Goal: Information Seeking & Learning: Find contact information

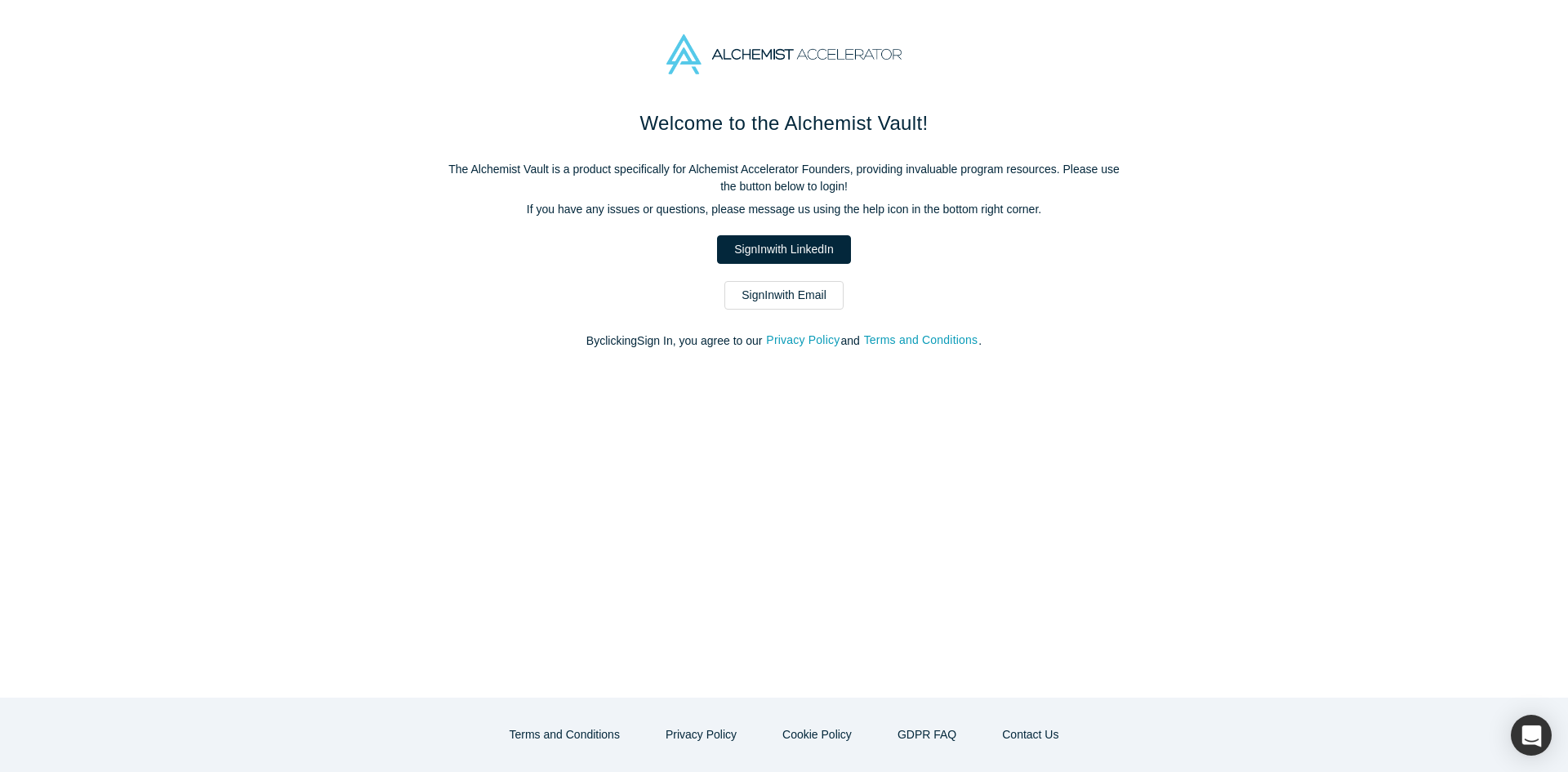
click at [755, 304] on link "Sign In with Email" at bounding box center [784, 295] width 119 height 28
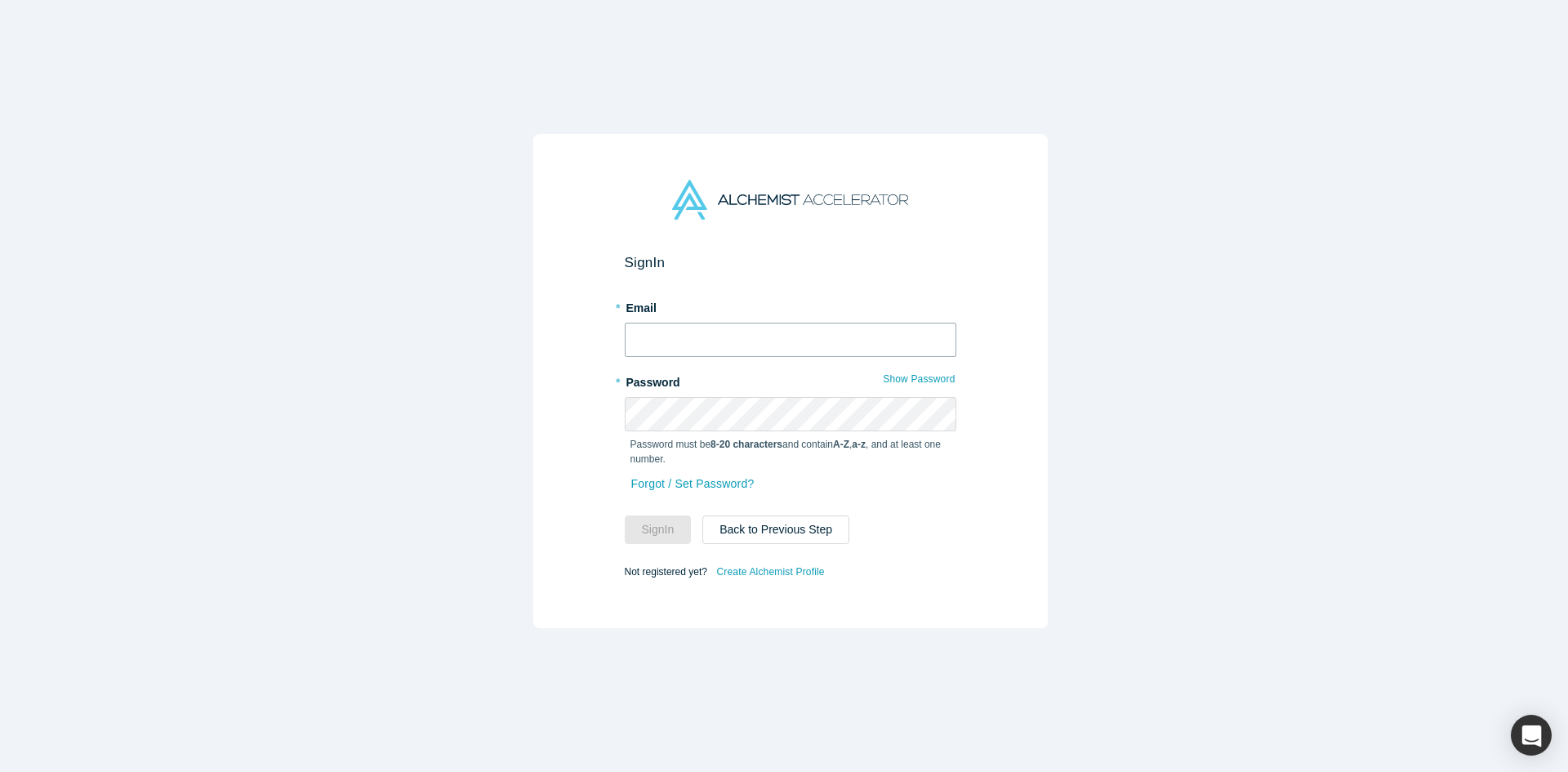
drag, startPoint x: 689, startPoint y: 317, endPoint x: 694, endPoint y: 343, distance: 26.5
click at [689, 323] on input "text" at bounding box center [791, 340] width 332 height 35
type input "[EMAIL_ADDRESS][DOMAIN_NAME]"
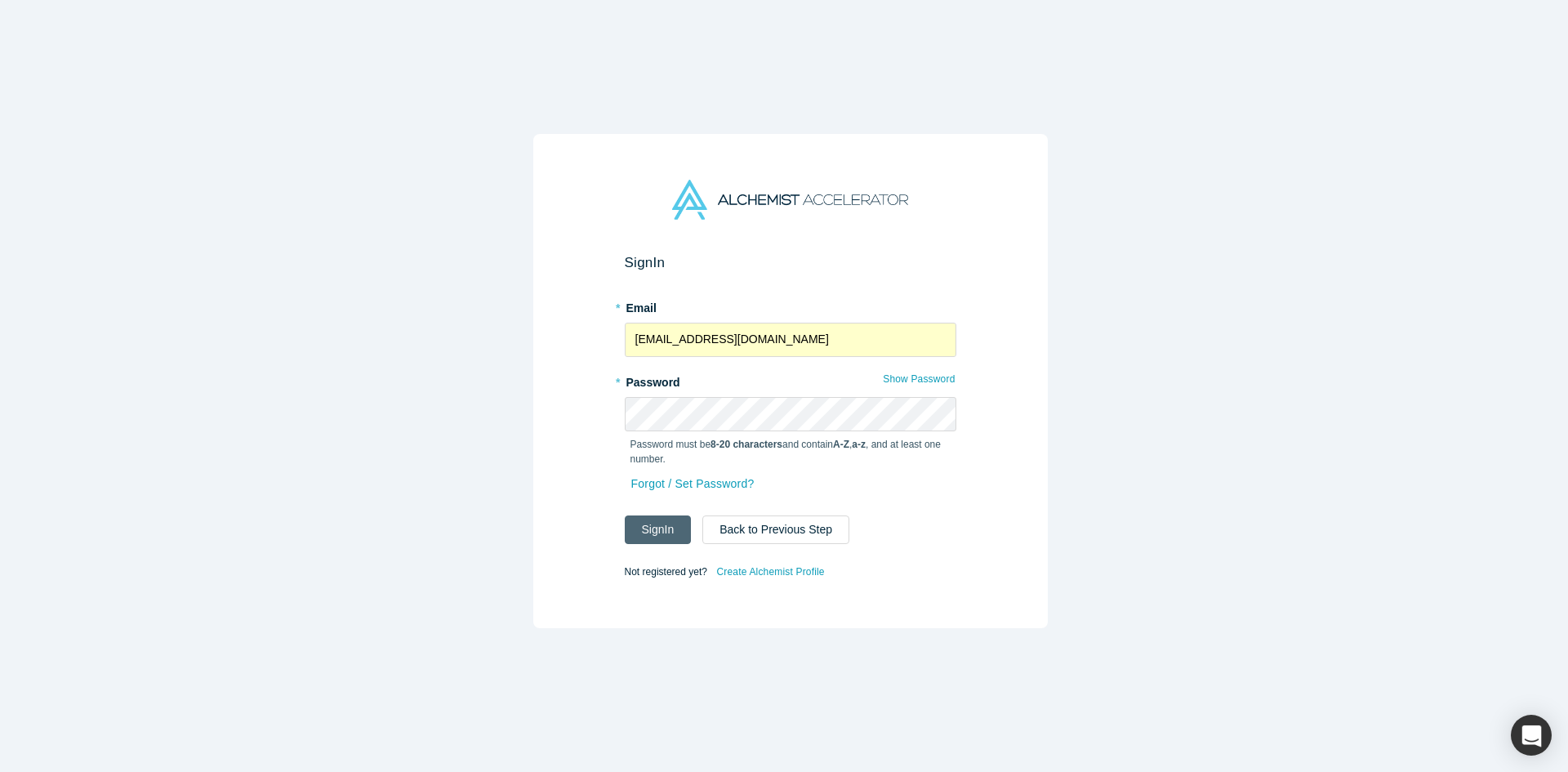
click at [664, 521] on button "Sign In" at bounding box center [658, 530] width 67 height 28
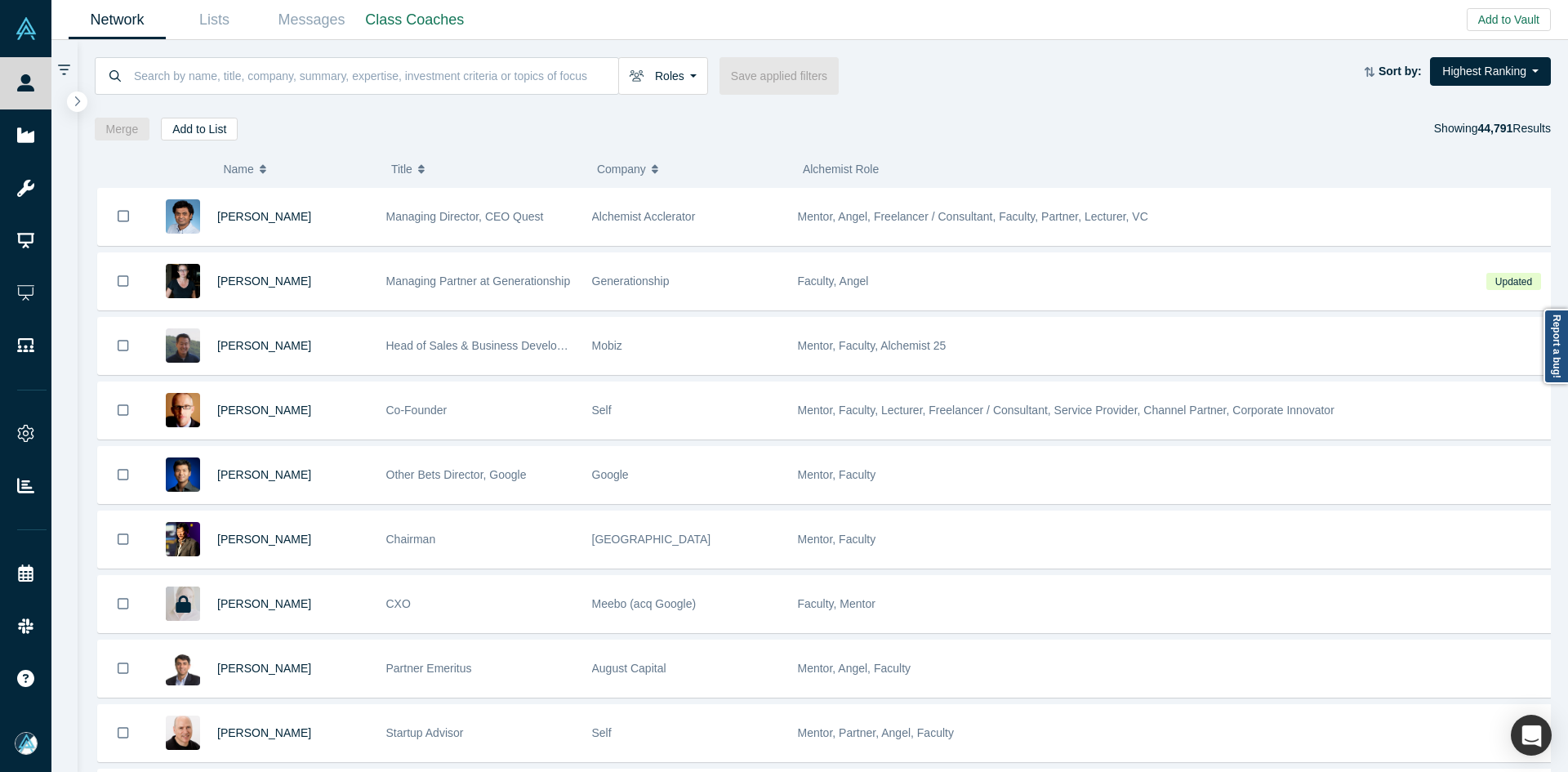
drag, startPoint x: 365, startPoint y: 122, endPoint x: 361, endPoint y: 106, distance: 16.5
click at [365, 122] on div "Merge Add to List Showing 44,791 Results" at bounding box center [823, 130] width 1457 height 23
click at [351, 75] on input at bounding box center [375, 75] width 486 height 38
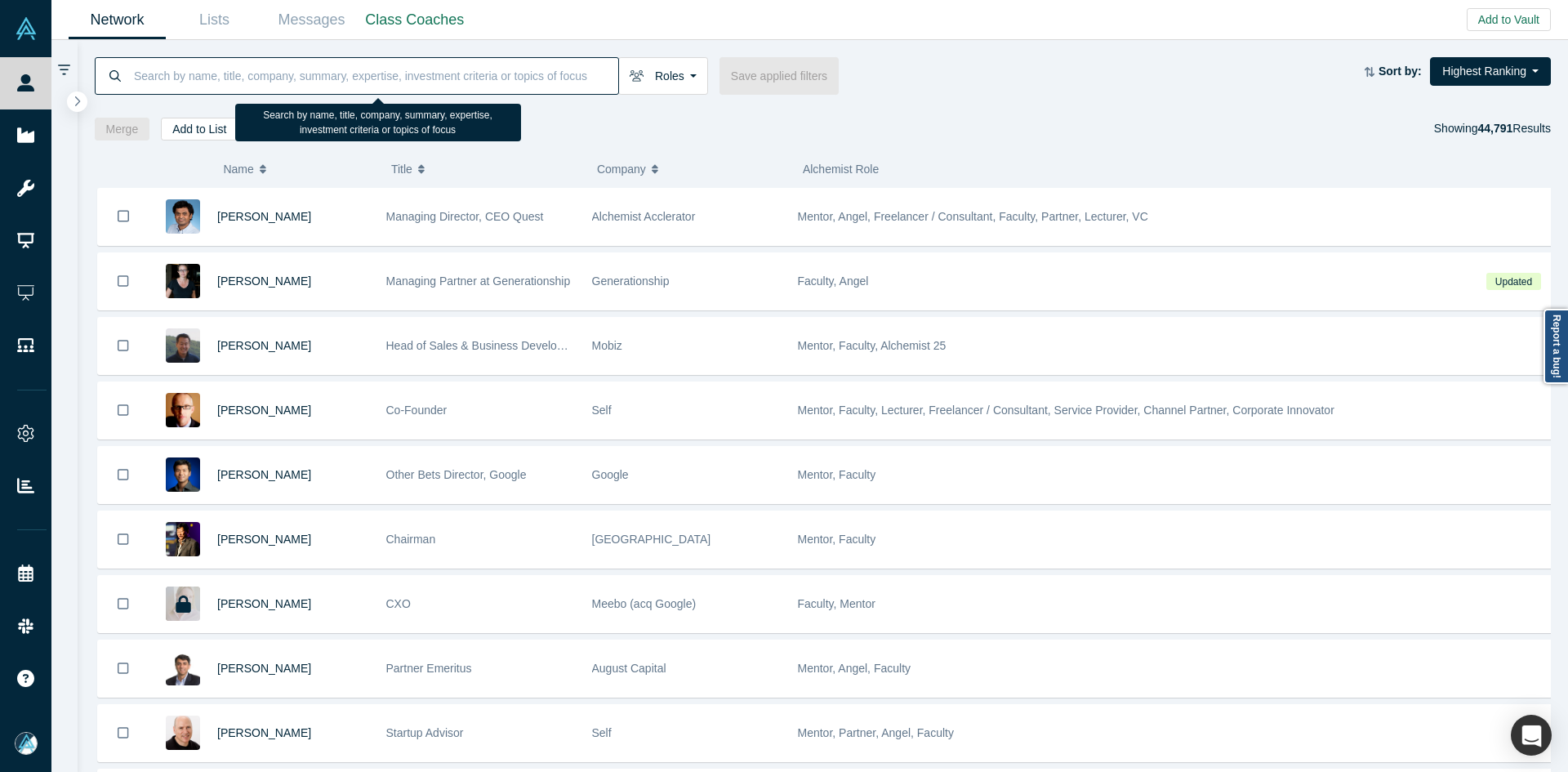
paste input "[PERSON_NAME]"
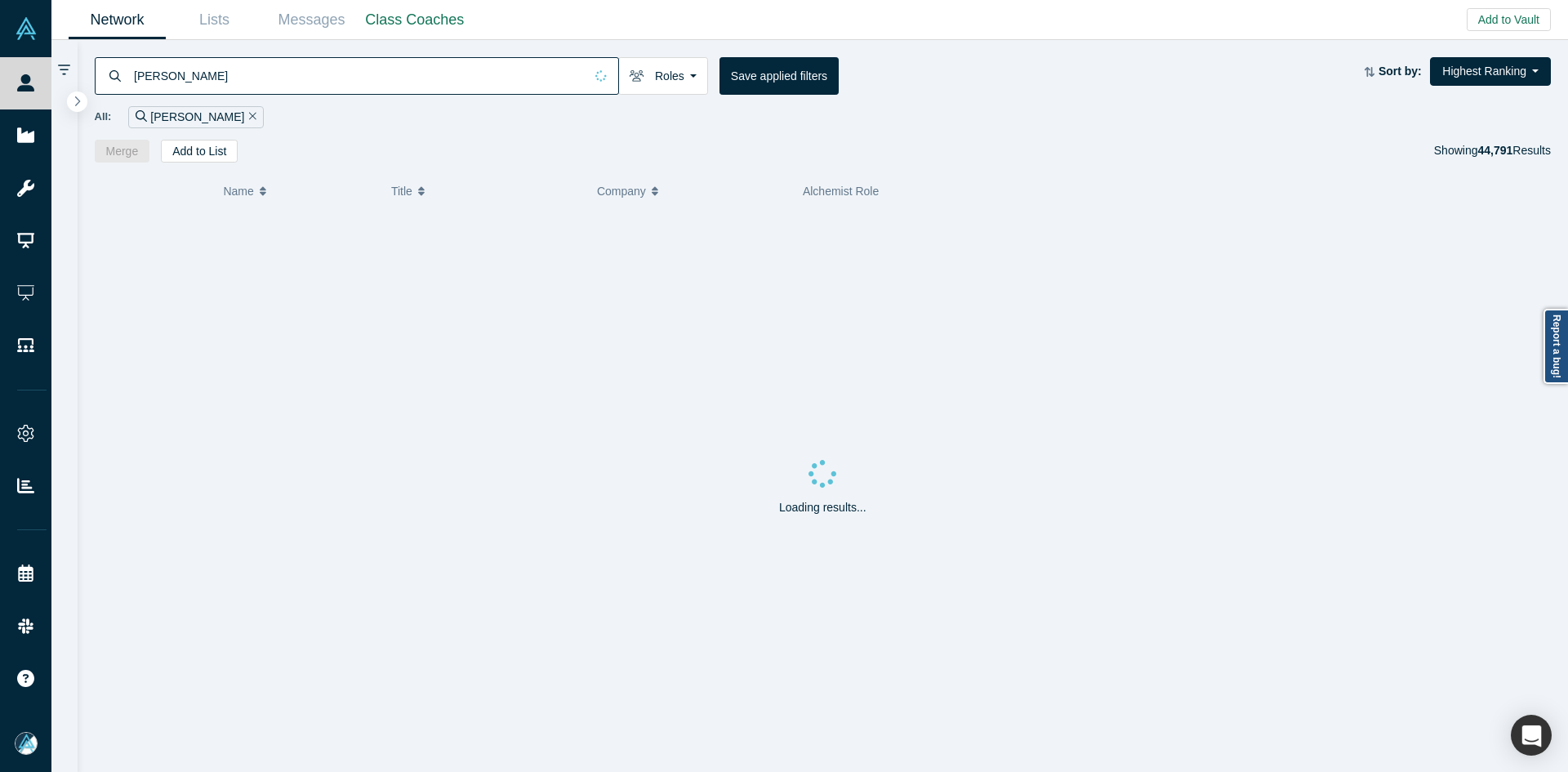
type input "[PERSON_NAME]"
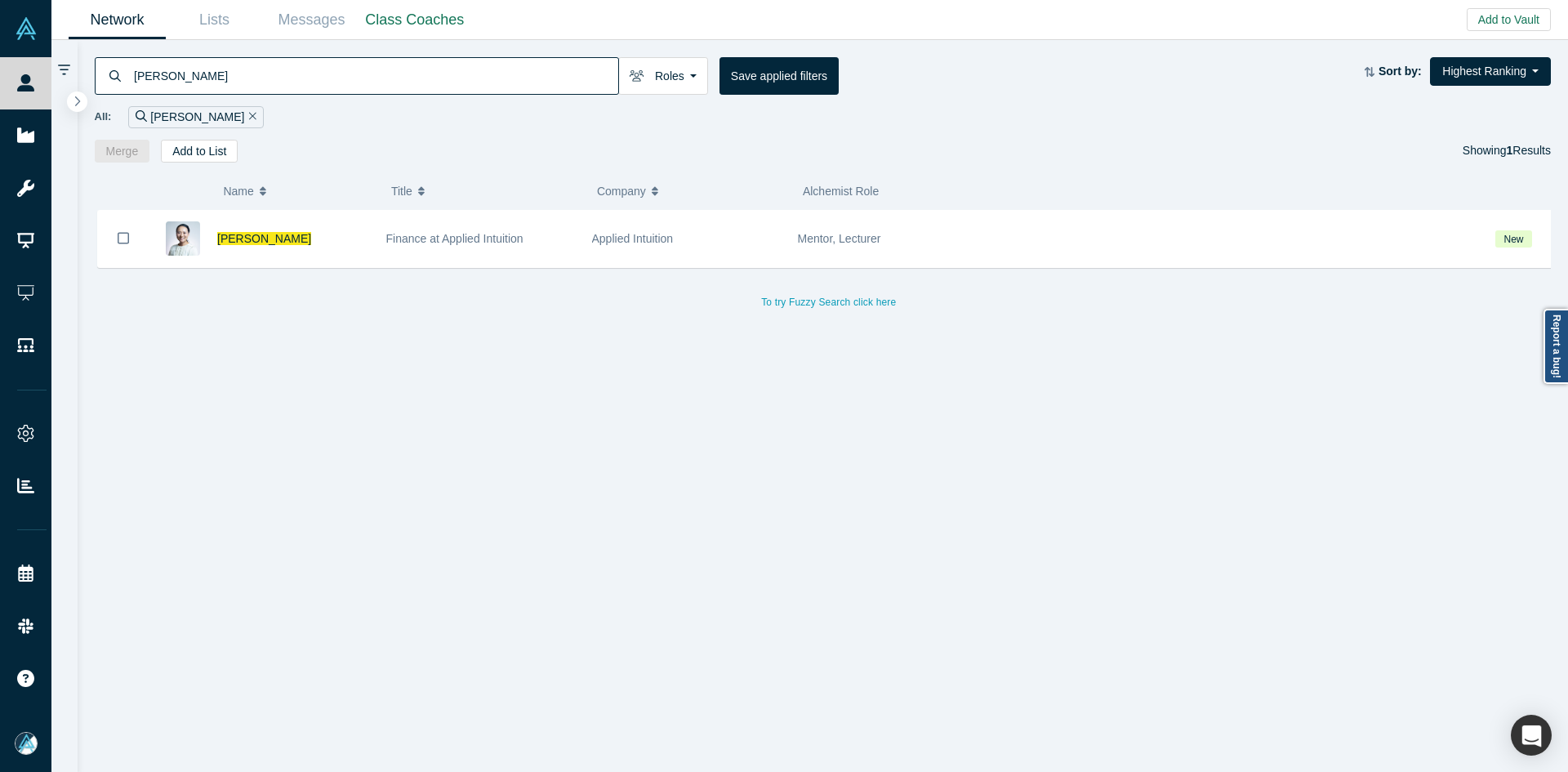
click at [545, 529] on div "[PERSON_NAME] Finance at Applied Intuition Applied Intuition Mentor, Lecturer N…" at bounding box center [830, 498] width 1470 height 575
click at [251, 240] on span "[PERSON_NAME]" at bounding box center [264, 238] width 94 height 13
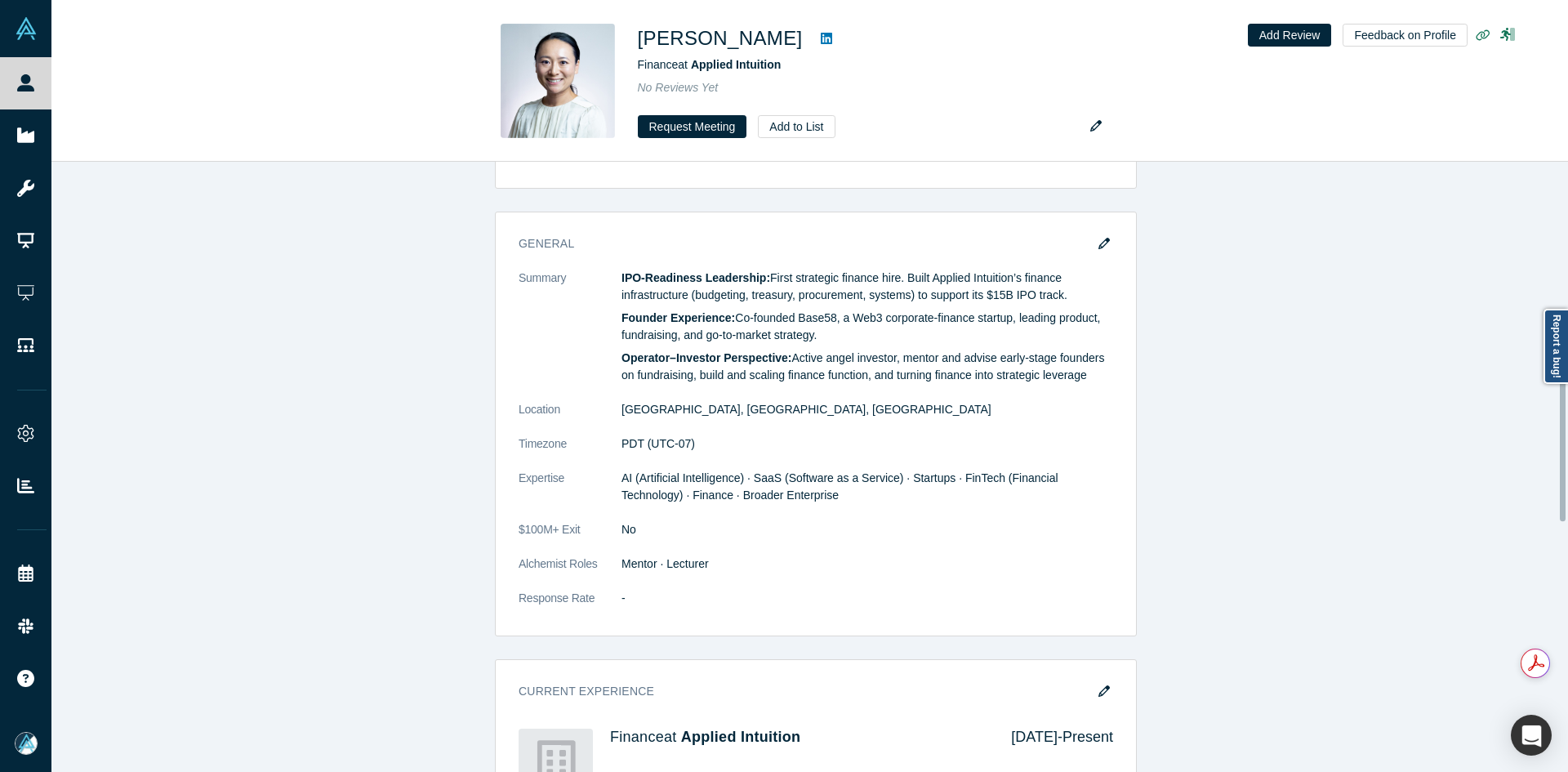
scroll to position [1062, 0]
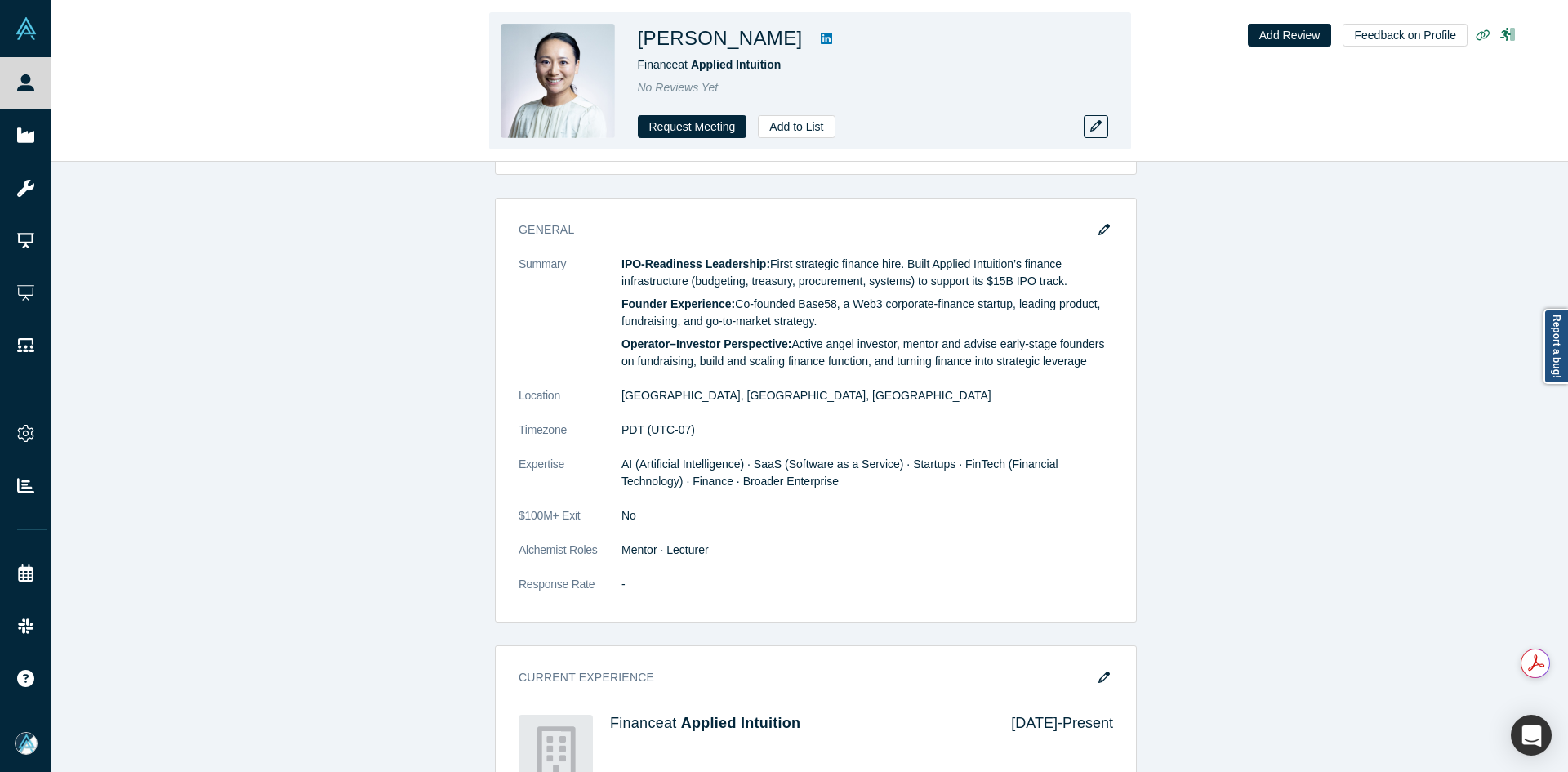
click at [815, 38] on link at bounding box center [827, 38] width 25 height 20
copy div "[PERSON_NAME]"
drag, startPoint x: 758, startPoint y: 43, endPoint x: 642, endPoint y: 40, distance: 116.0
click at [641, 40] on div "[PERSON_NAME]" at bounding box center [866, 38] width 457 height 29
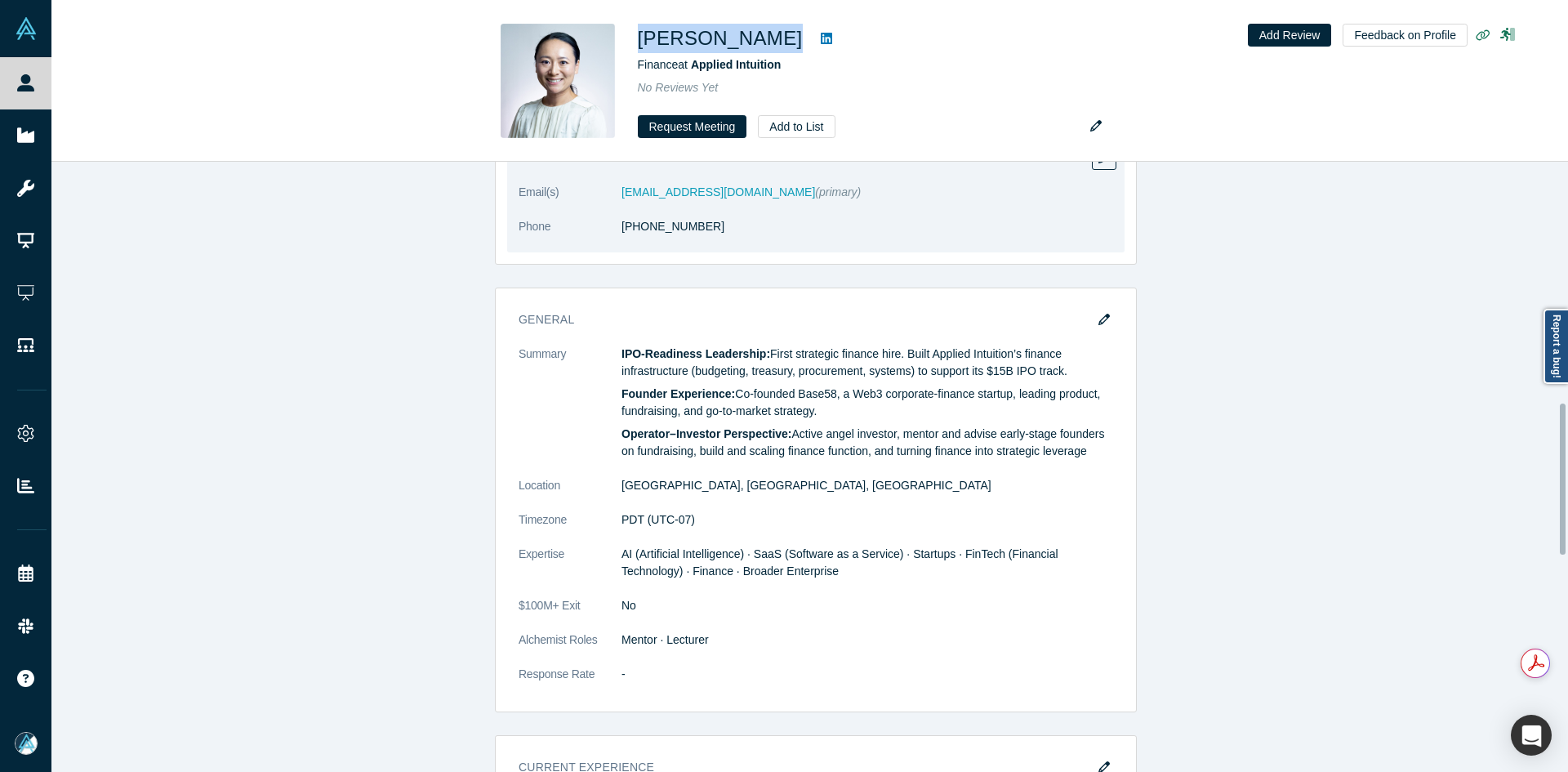
scroll to position [735, 0]
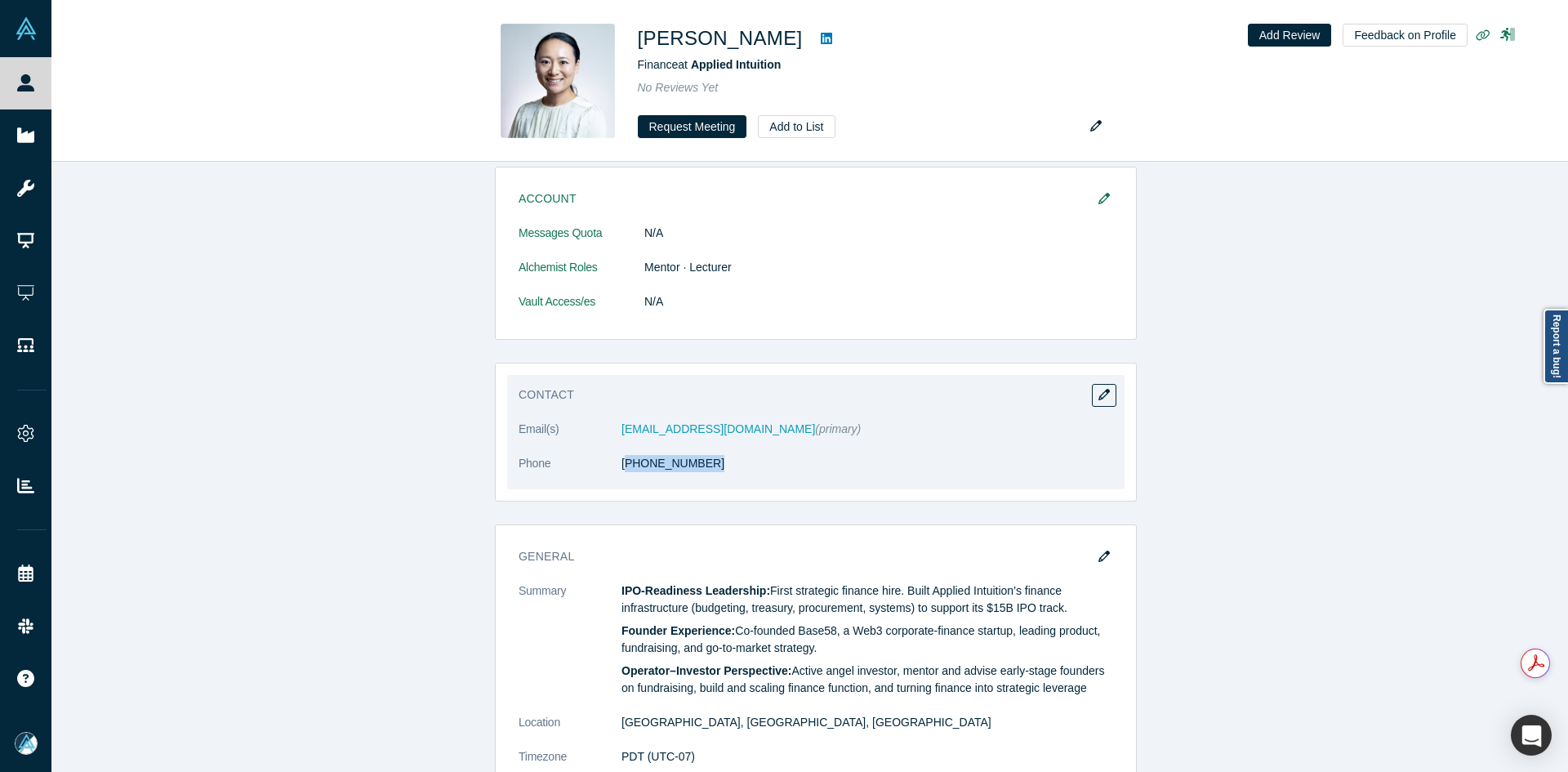
copy link "917) 771-8600"
drag, startPoint x: 662, startPoint y: 474, endPoint x: 621, endPoint y: 475, distance: 41.0
click at [621, 475] on dl "Email(s) [EMAIL_ADDRESS][DOMAIN_NAME] (primary) Phone [PHONE_NUMBER]" at bounding box center [816, 454] width 595 height 68
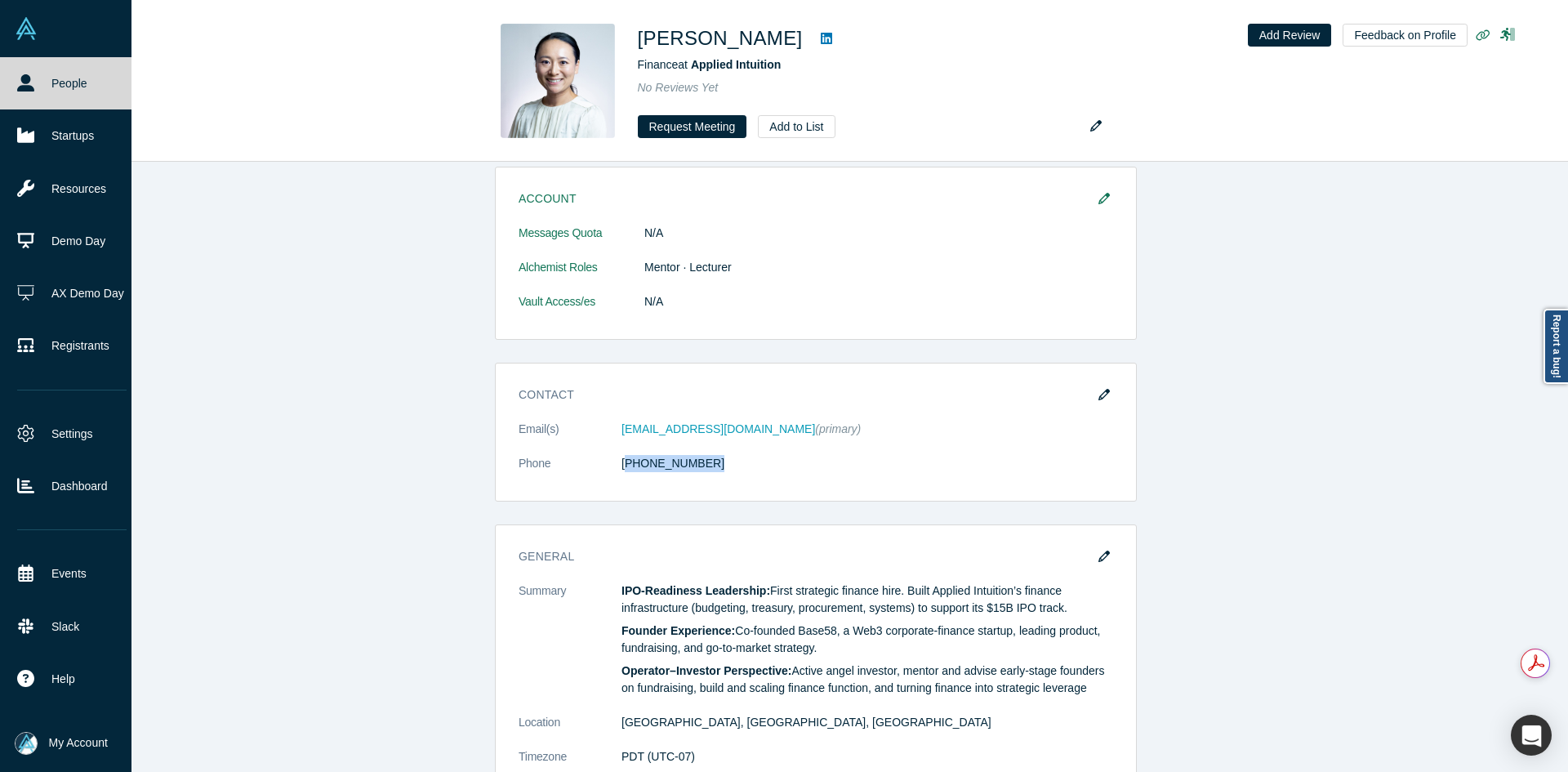
click at [36, 88] on link "People" at bounding box center [72, 83] width 144 height 52
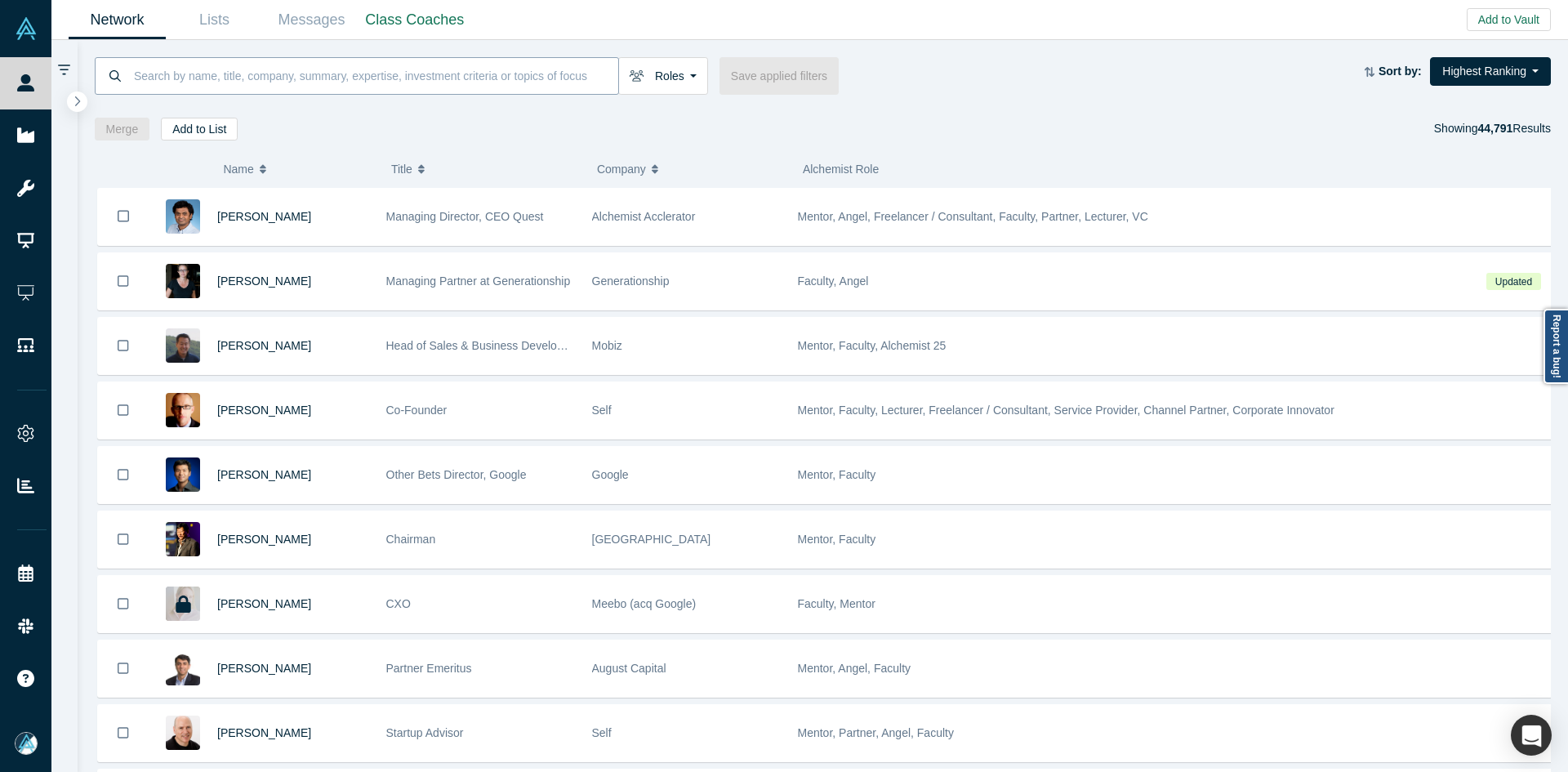
click at [410, 77] on input at bounding box center [375, 75] width 486 height 38
paste input "Zacco Sweden AB"
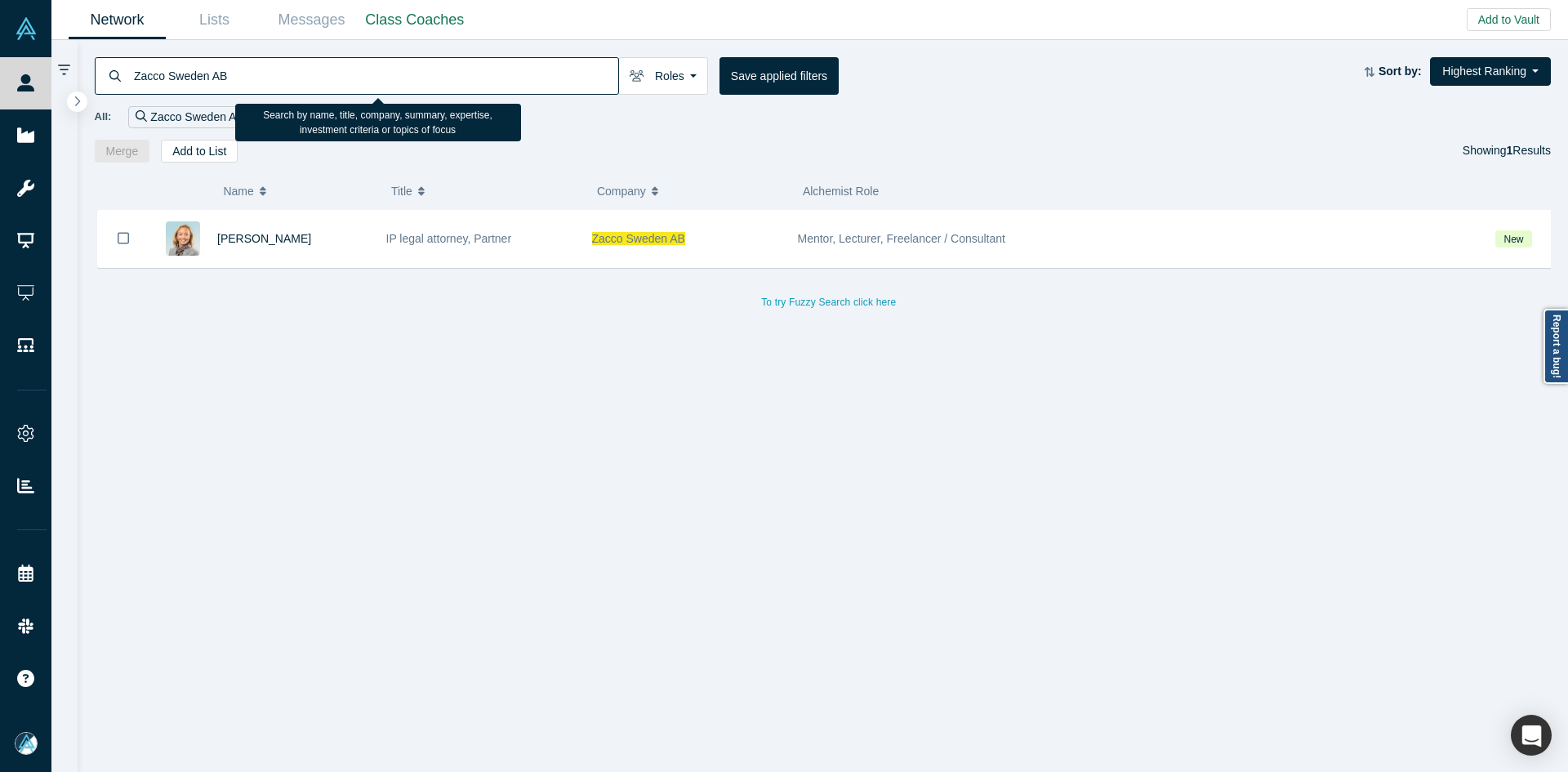
click at [453, 87] on input "Zacco Sweden AB" at bounding box center [375, 75] width 486 height 38
paste input "[PERSON_NAME]"
type input "[PERSON_NAME]"
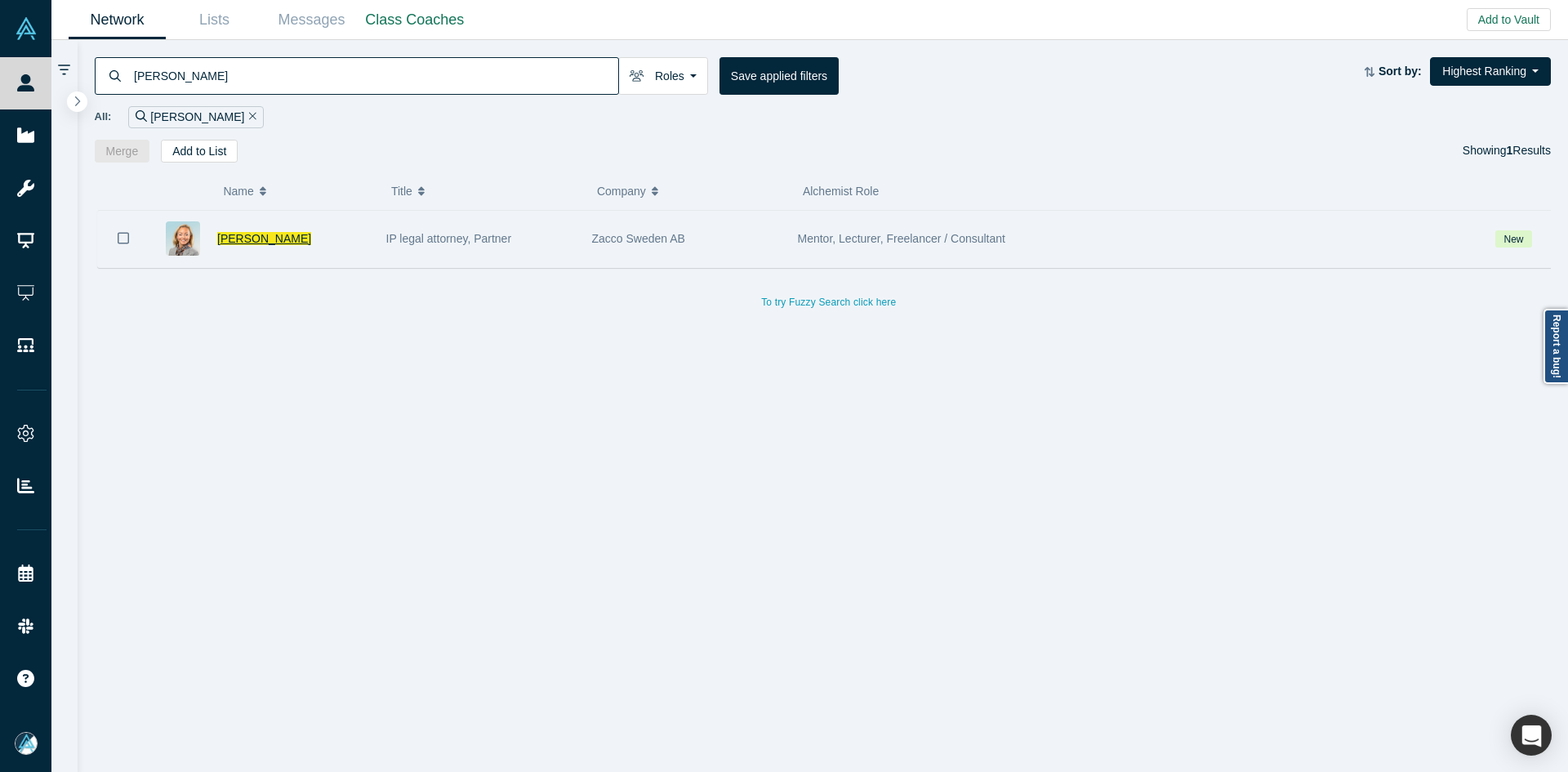
click at [266, 244] on span "[PERSON_NAME]" at bounding box center [264, 238] width 94 height 13
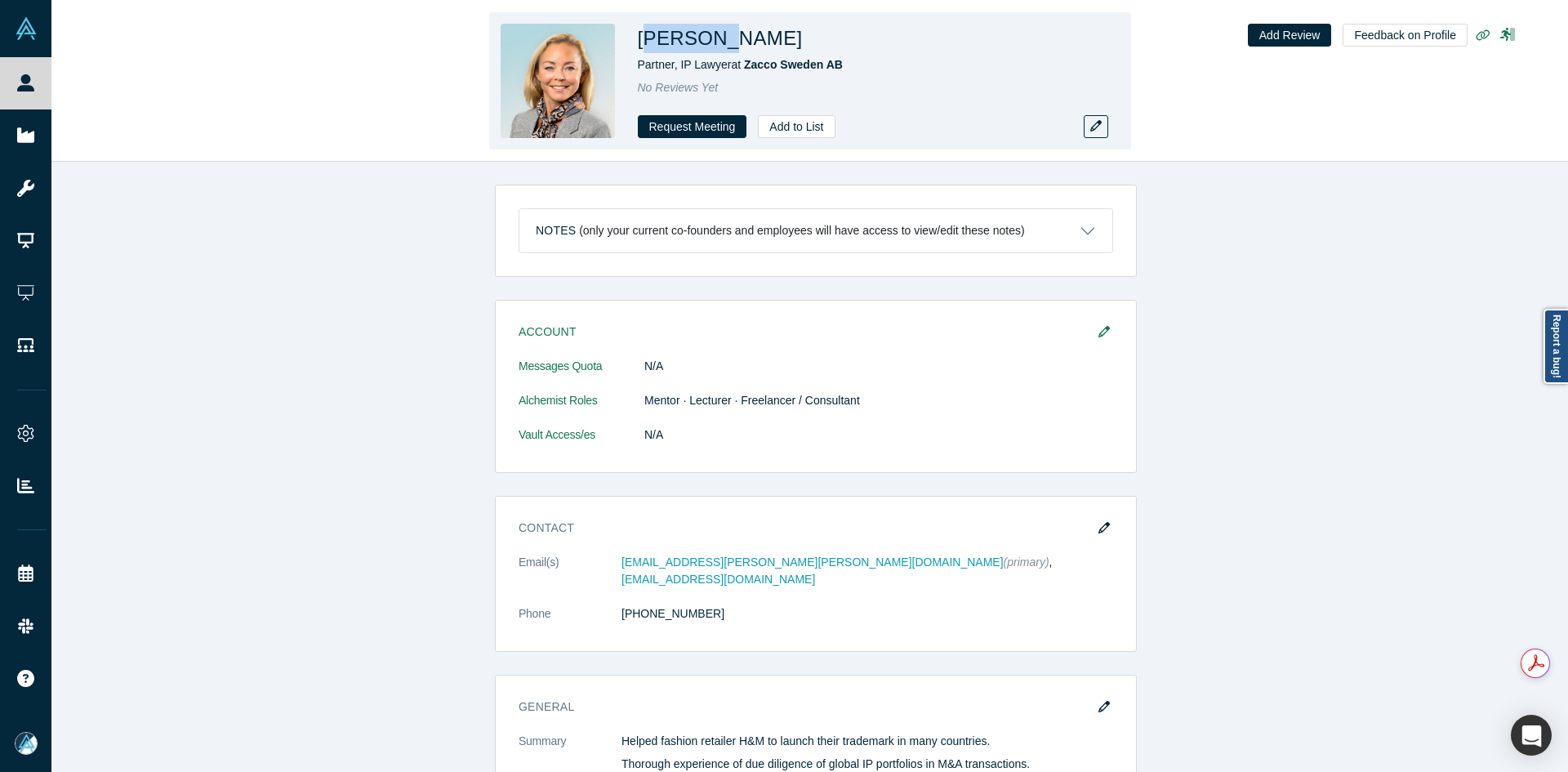
copy h1 "nnalena"
drag, startPoint x: 720, startPoint y: 45, endPoint x: 652, endPoint y: 47, distance: 68.0
click at [652, 47] on h1 "[PERSON_NAME]" at bounding box center [721, 38] width 165 height 29
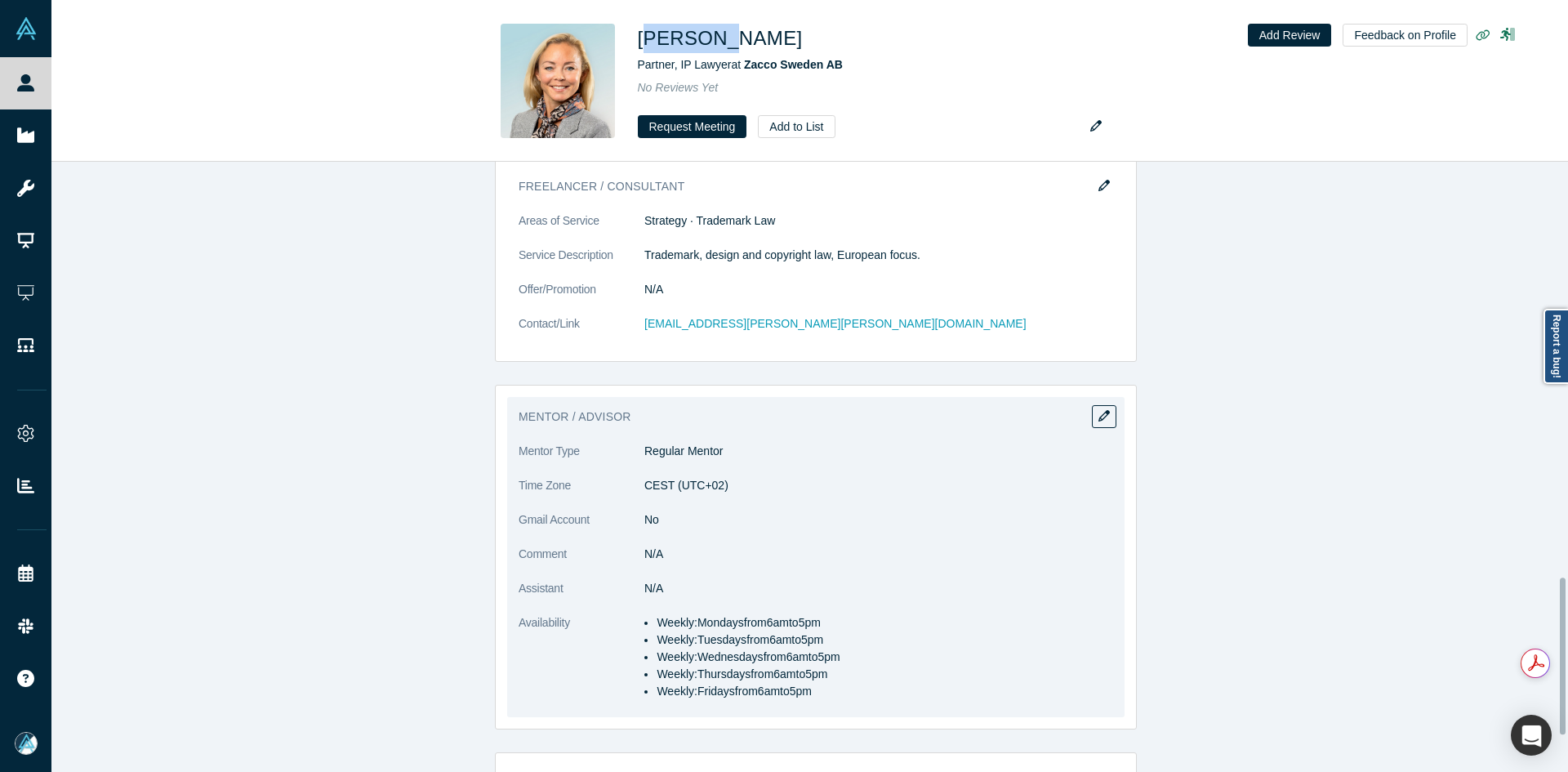
scroll to position [1634, 0]
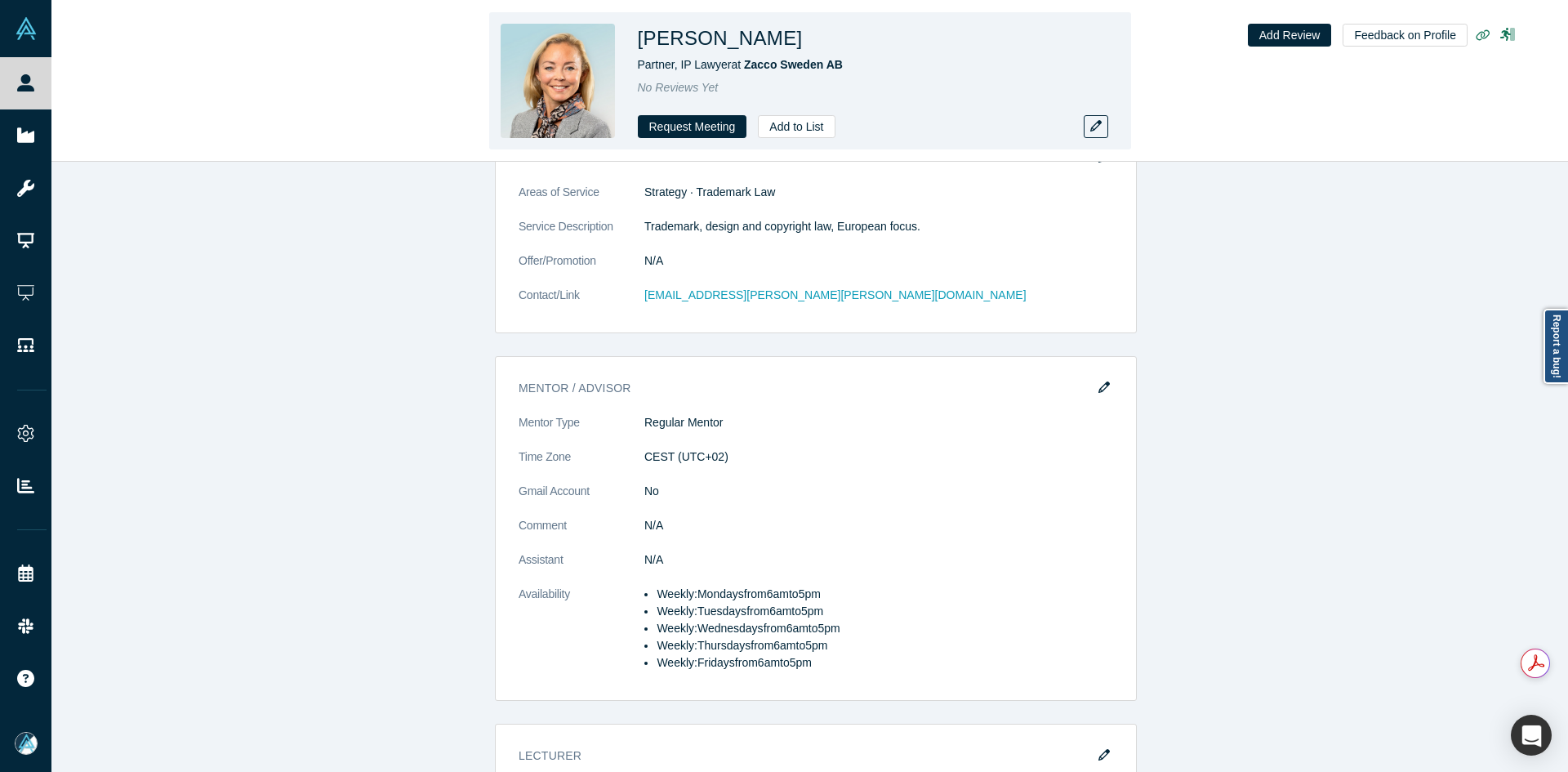
click at [739, 34] on h1 "[PERSON_NAME]" at bounding box center [721, 38] width 165 height 29
copy h1 "[PERSON_NAME]"
click at [739, 34] on h1 "[PERSON_NAME]" at bounding box center [721, 38] width 165 height 29
copy h1 "[PERSON_NAME]"
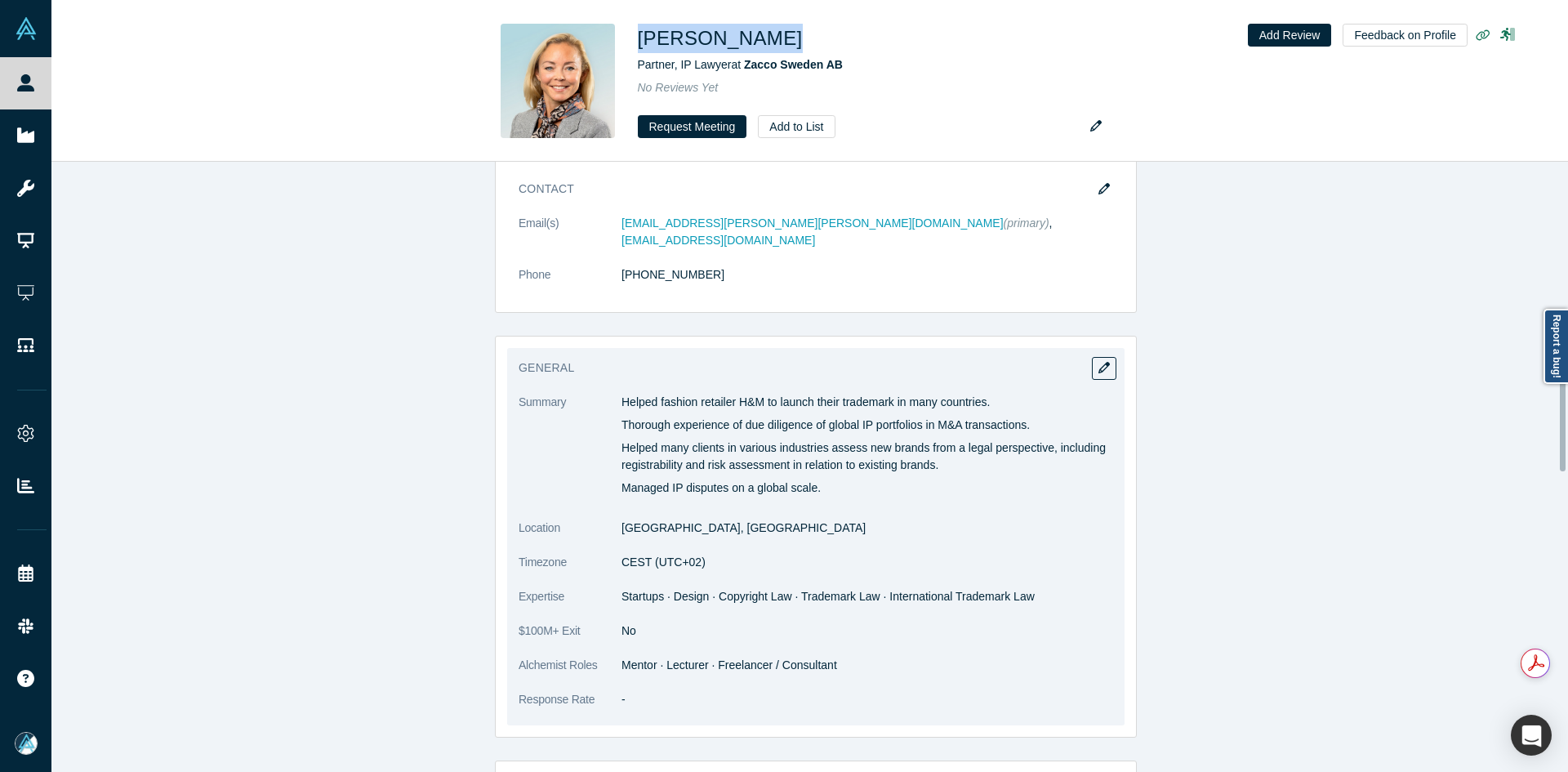
scroll to position [82, 0]
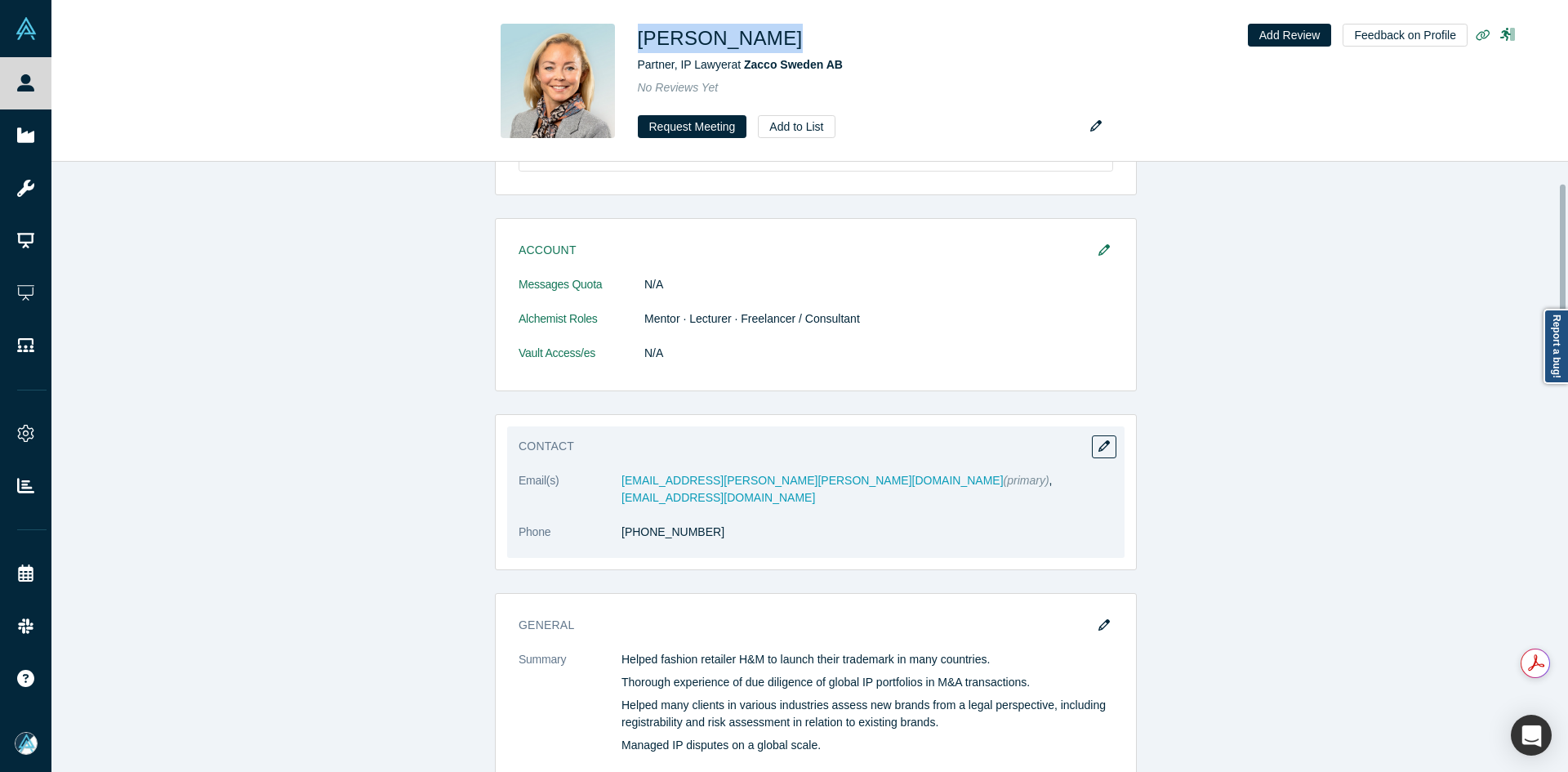
copy link "73 673 41 80"
drag, startPoint x: 680, startPoint y: 530, endPoint x: 633, endPoint y: 536, distance: 47.4
click at [633, 536] on dl "Email(s) [EMAIL_ADDRESS][PERSON_NAME][PERSON_NAME][DOMAIN_NAME] (primary) , [EM…" at bounding box center [816, 515] width 595 height 86
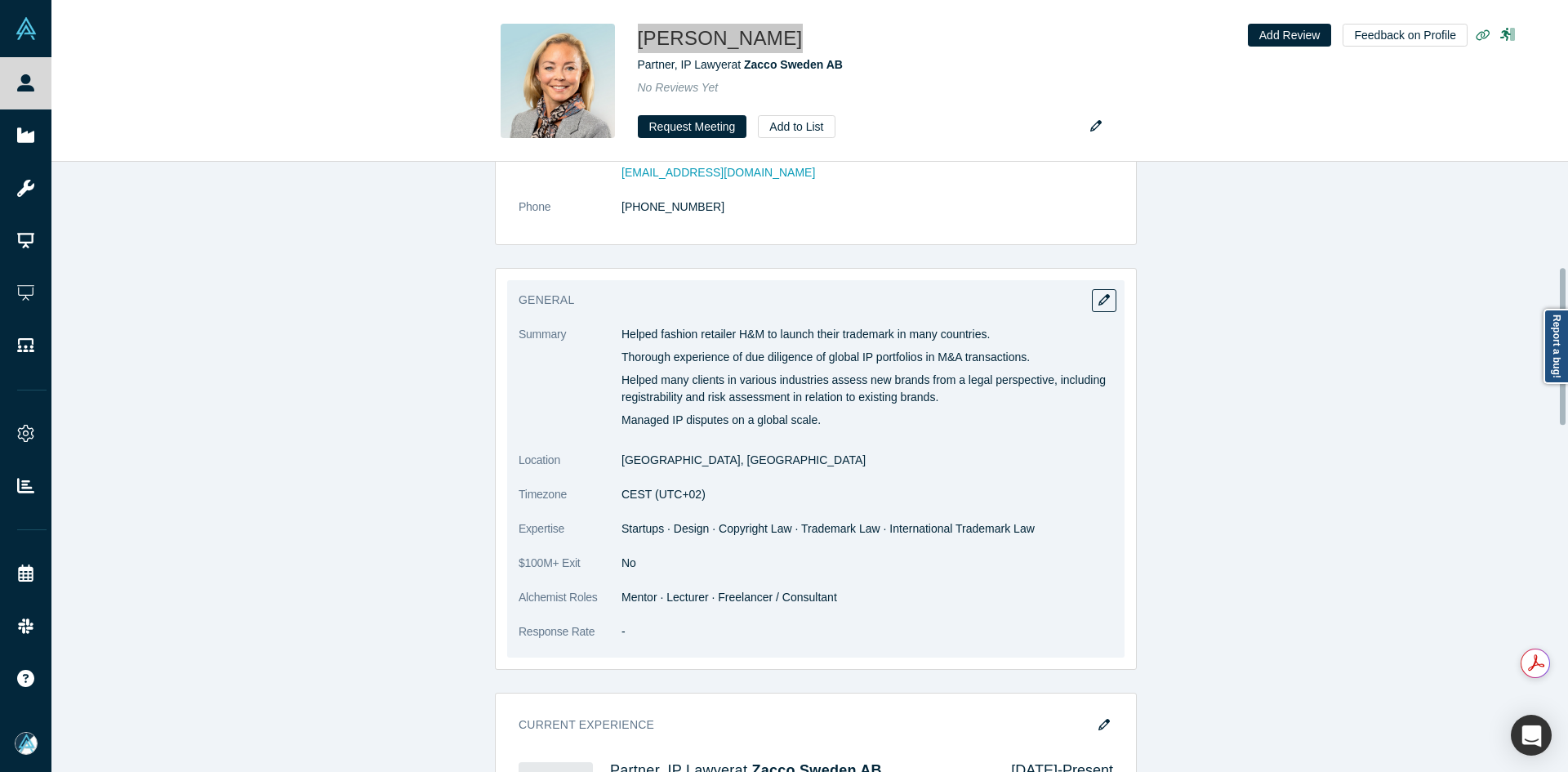
scroll to position [408, 0]
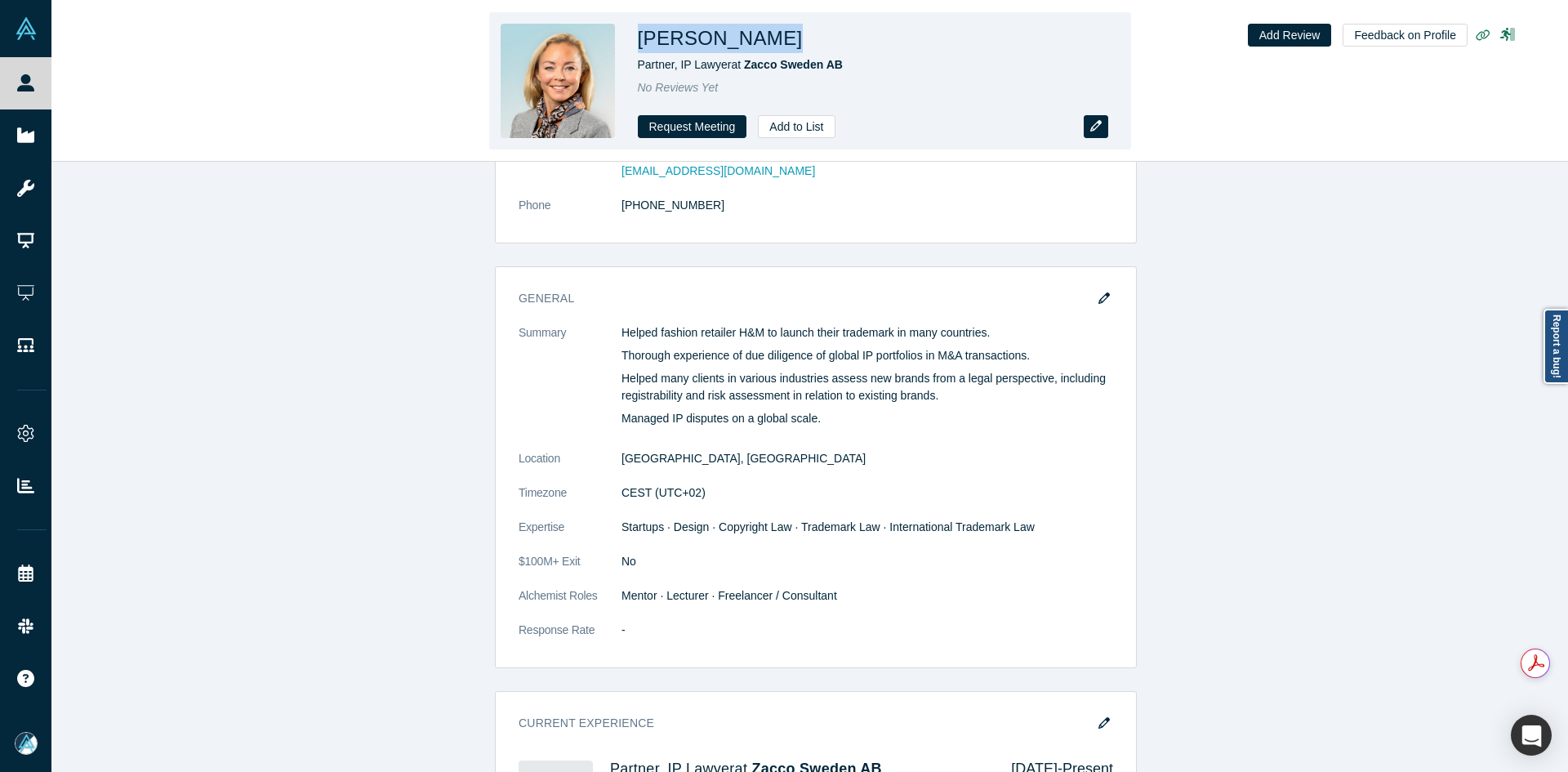
click at [1097, 127] on icon "button" at bounding box center [1096, 125] width 12 height 12
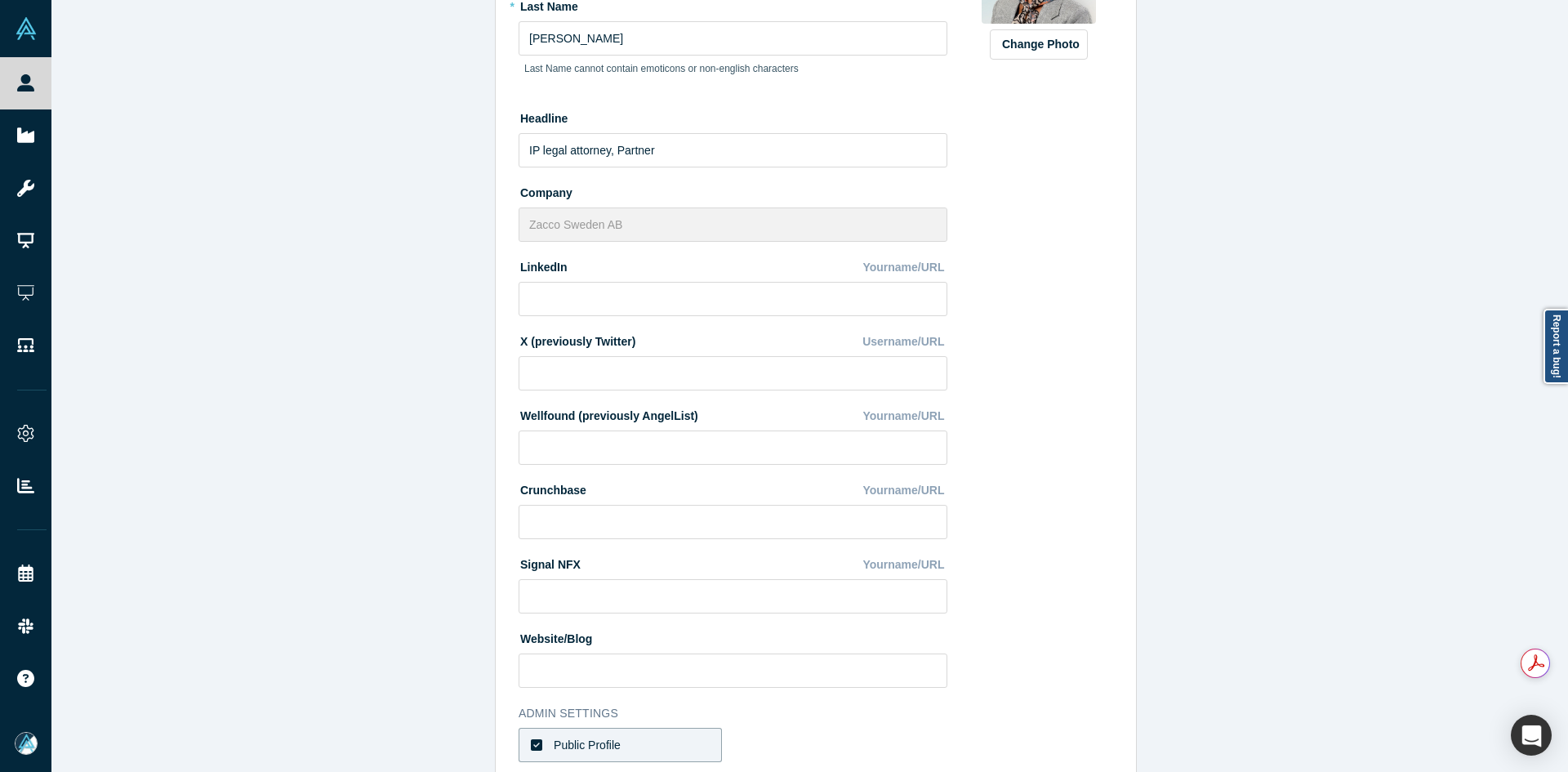
scroll to position [439, 0]
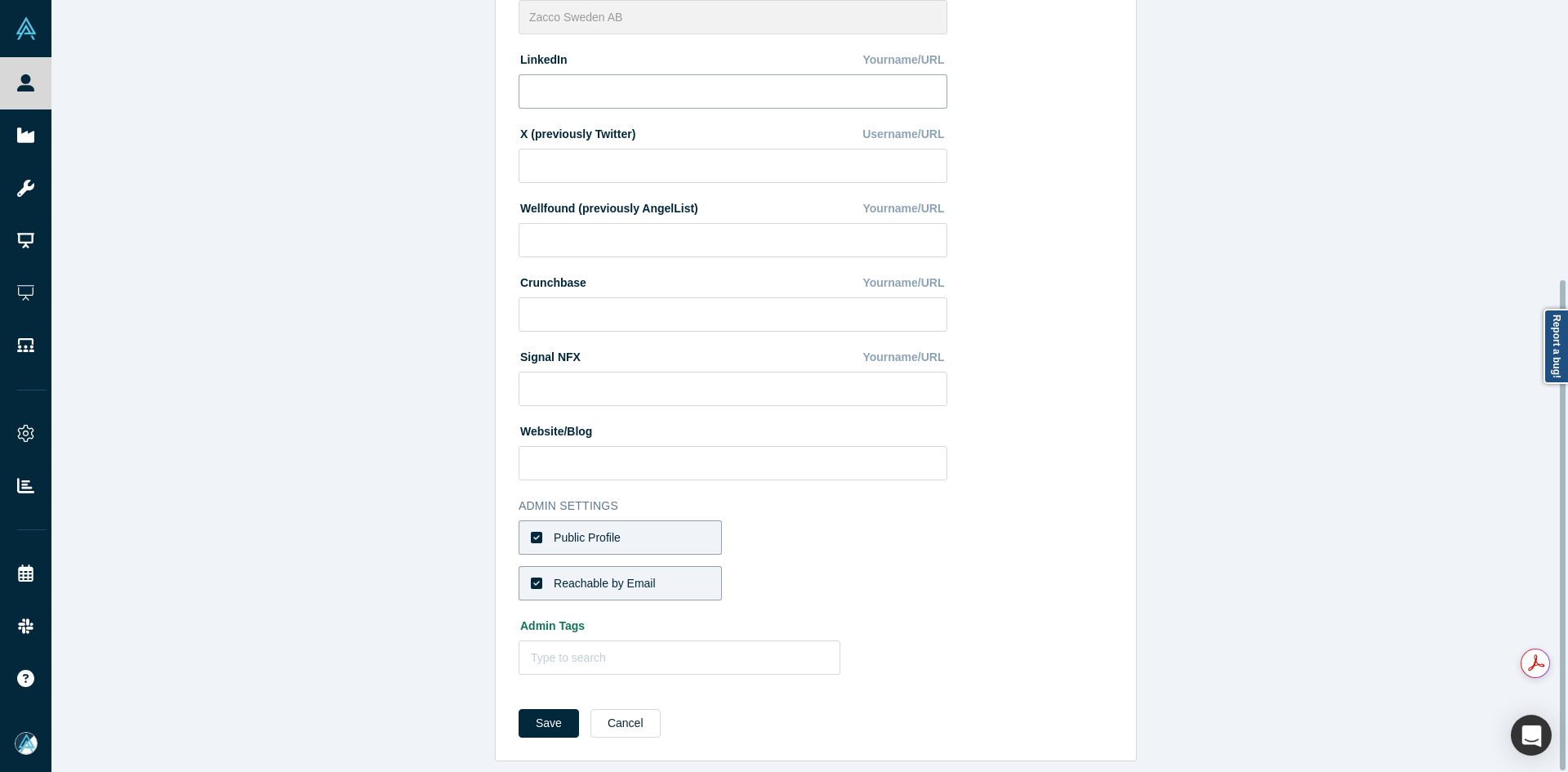
click at [595, 82] on input at bounding box center [732, 91] width 429 height 35
paste input "[URL][DOMAIN_NAME][PERSON_NAME]"
type input "[URL][DOMAIN_NAME][PERSON_NAME]"
click at [541, 709] on button "Save" at bounding box center [548, 723] width 60 height 28
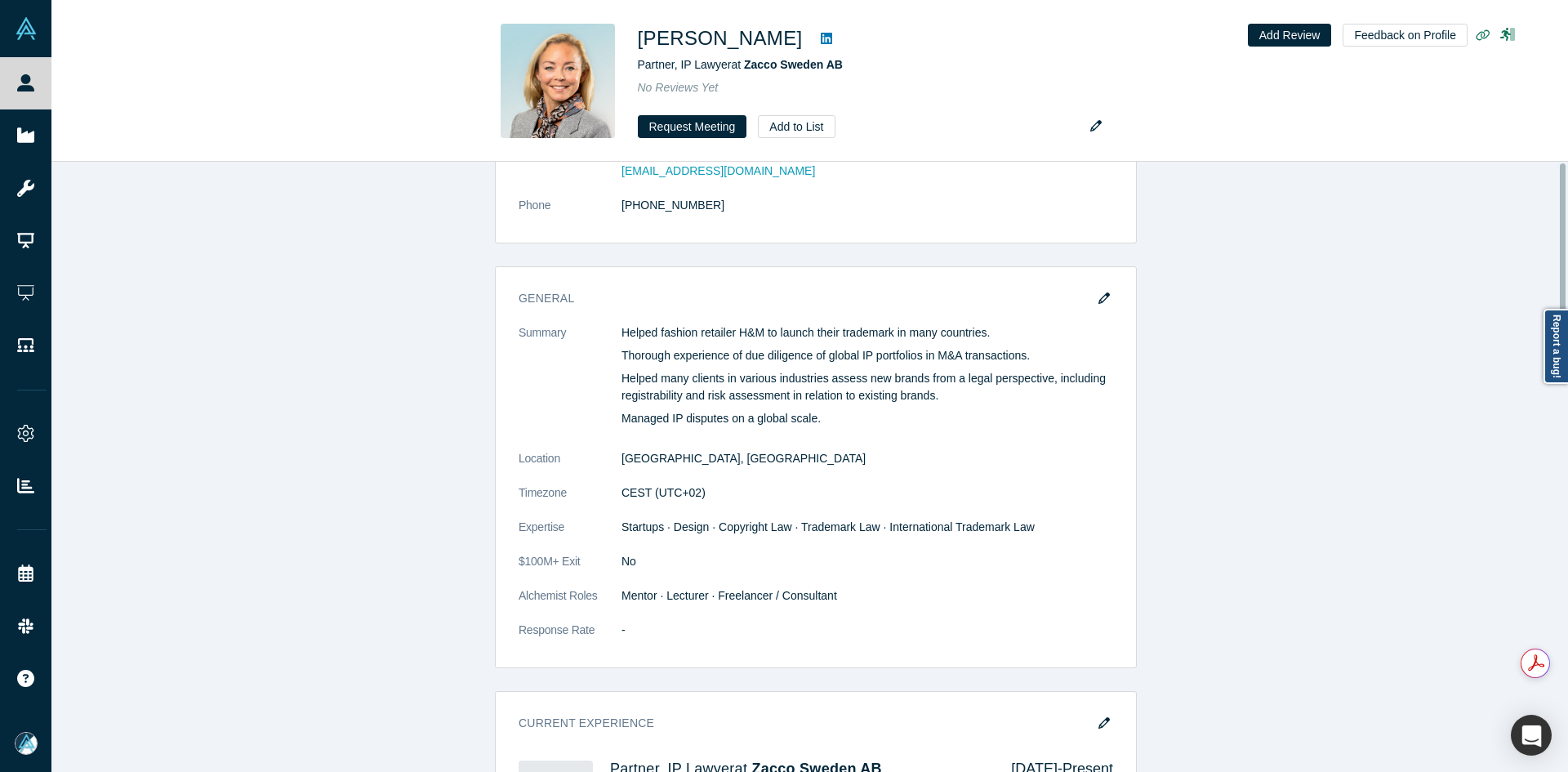
scroll to position [0, 0]
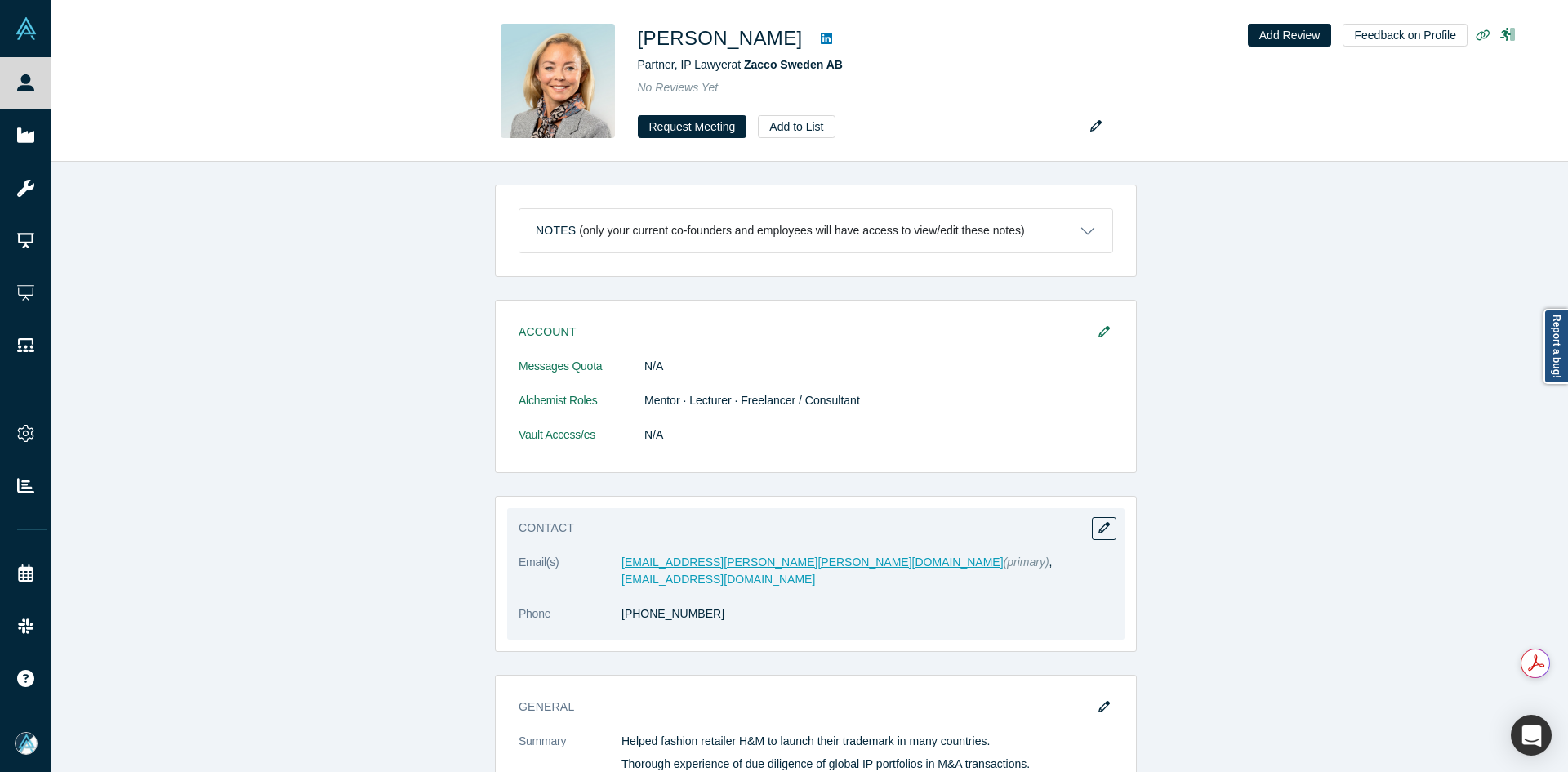
drag, startPoint x: 665, startPoint y: 554, endPoint x: 673, endPoint y: 565, distance: 13.6
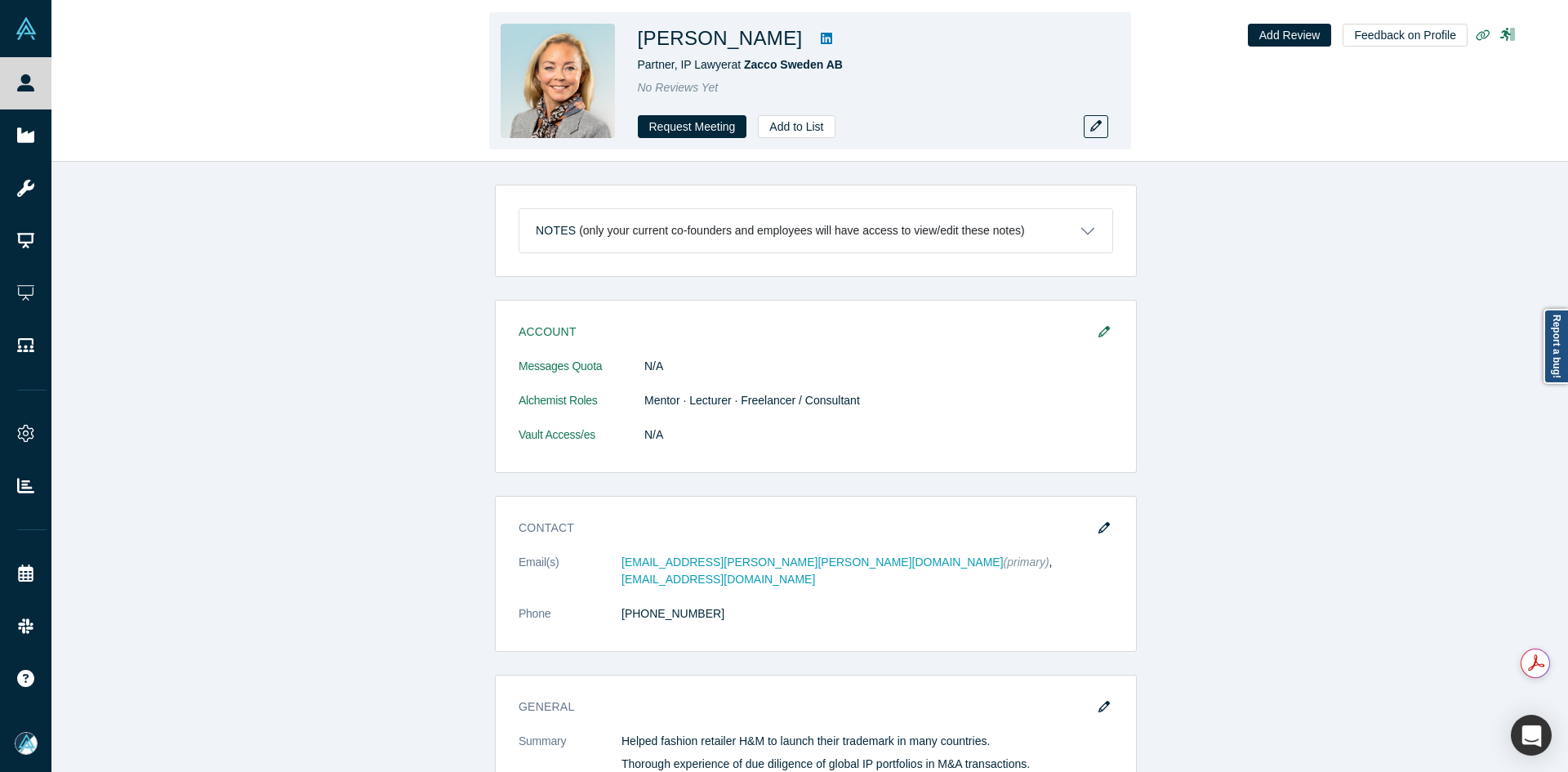
click at [745, 35] on h1 "[PERSON_NAME]" at bounding box center [721, 38] width 165 height 29
copy div "[PERSON_NAME]"
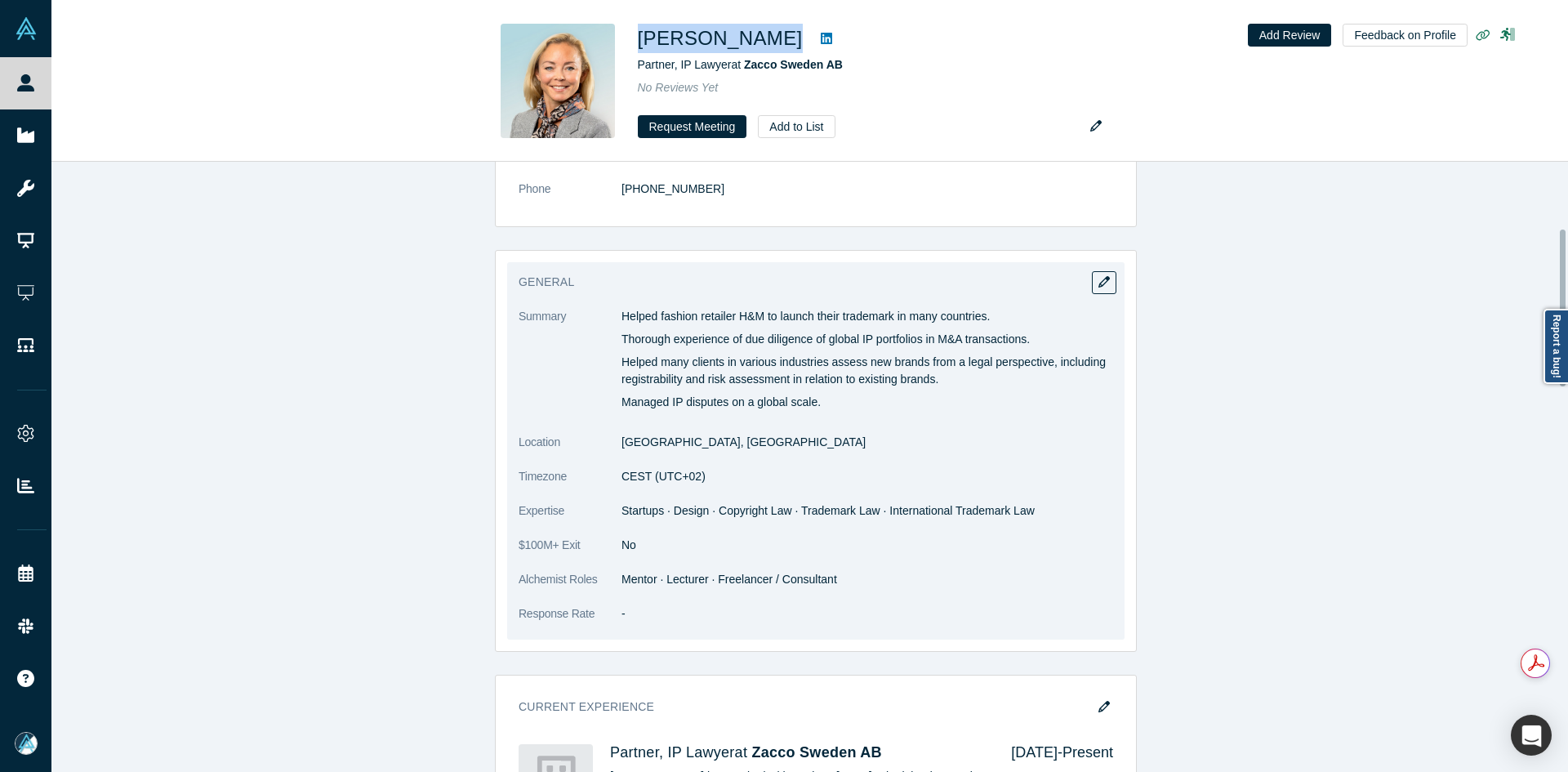
scroll to position [163, 0]
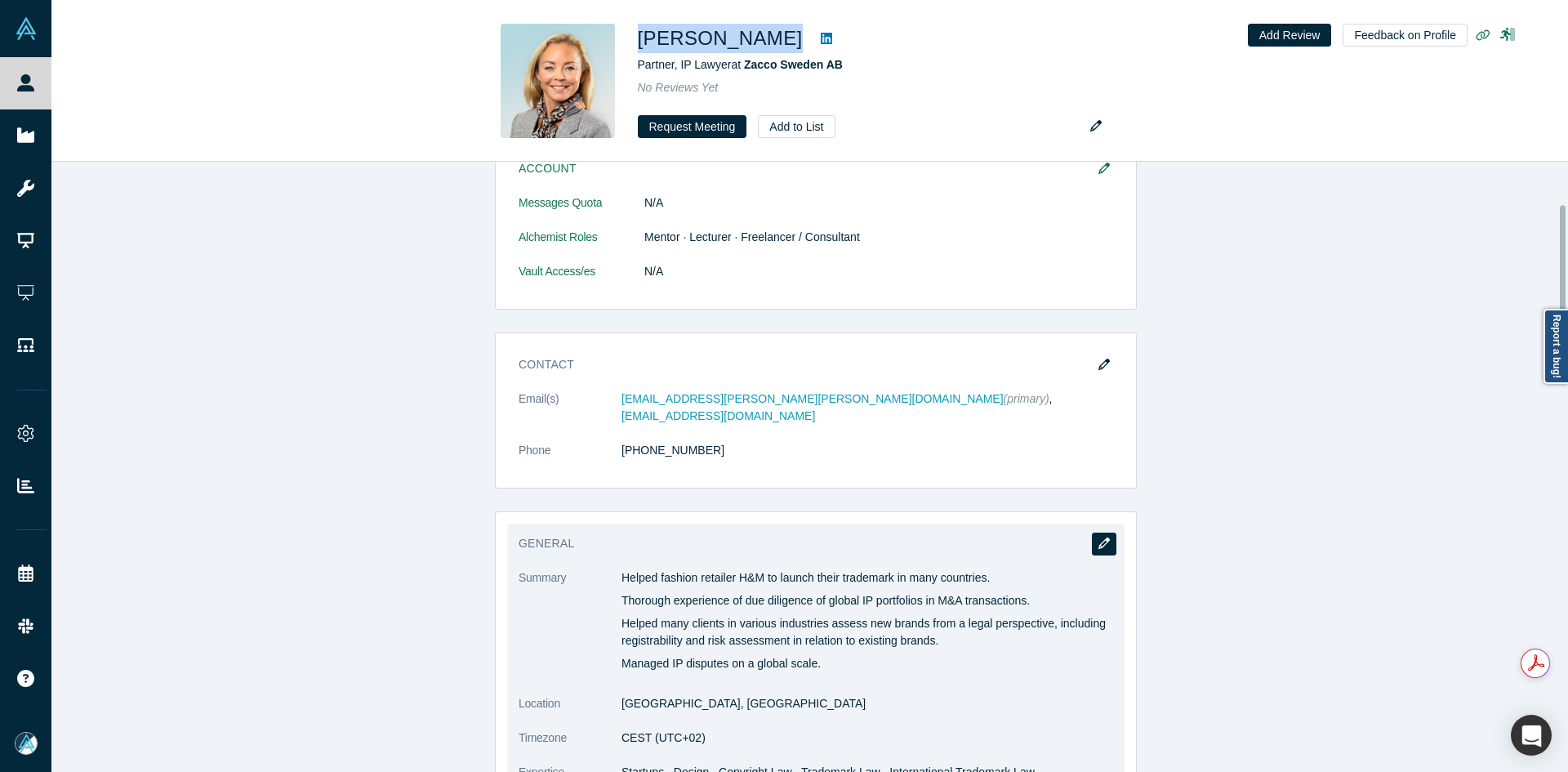
click at [1099, 538] on icon "button" at bounding box center [1104, 543] width 12 height 12
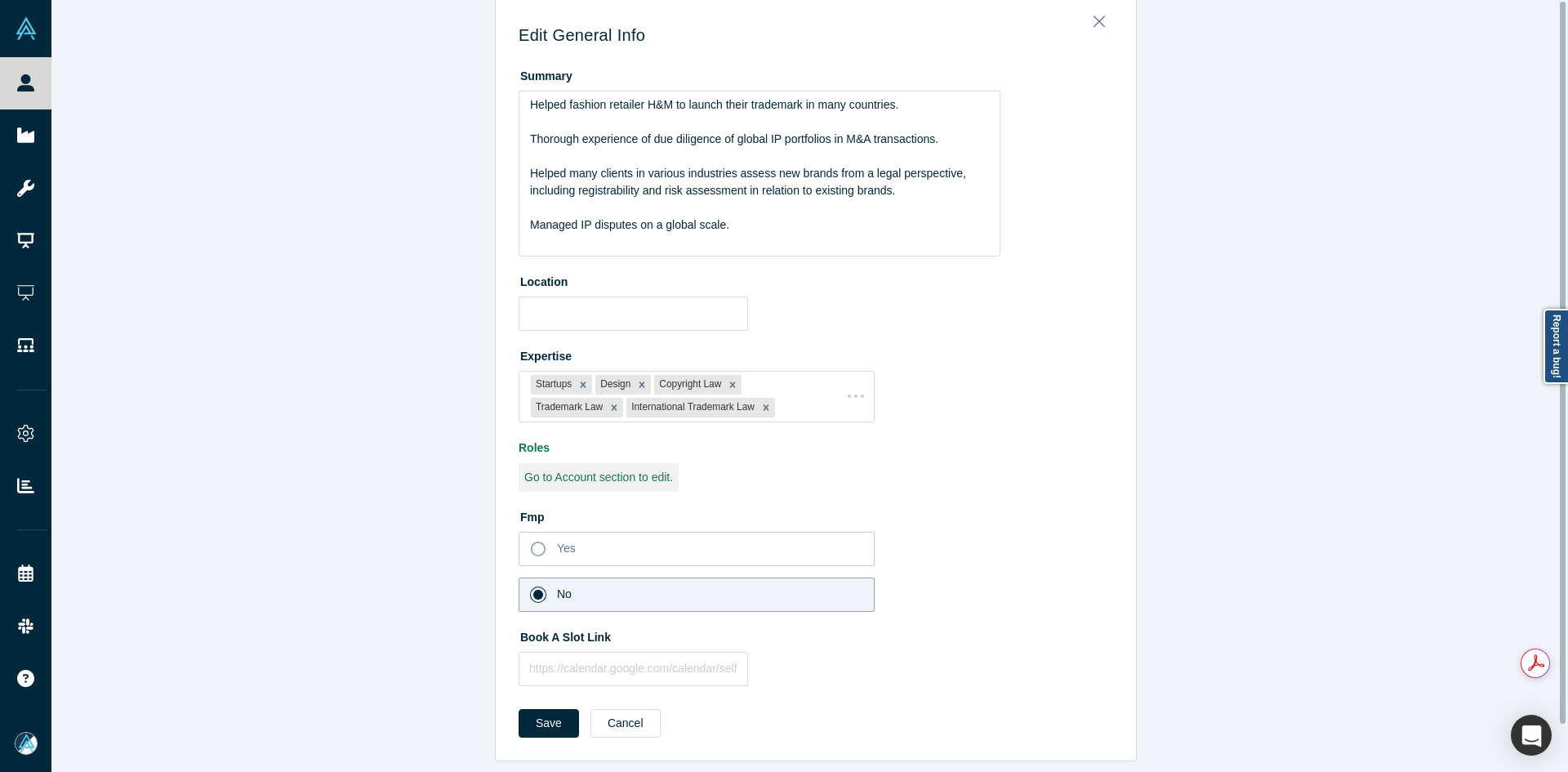
scroll to position [0, 0]
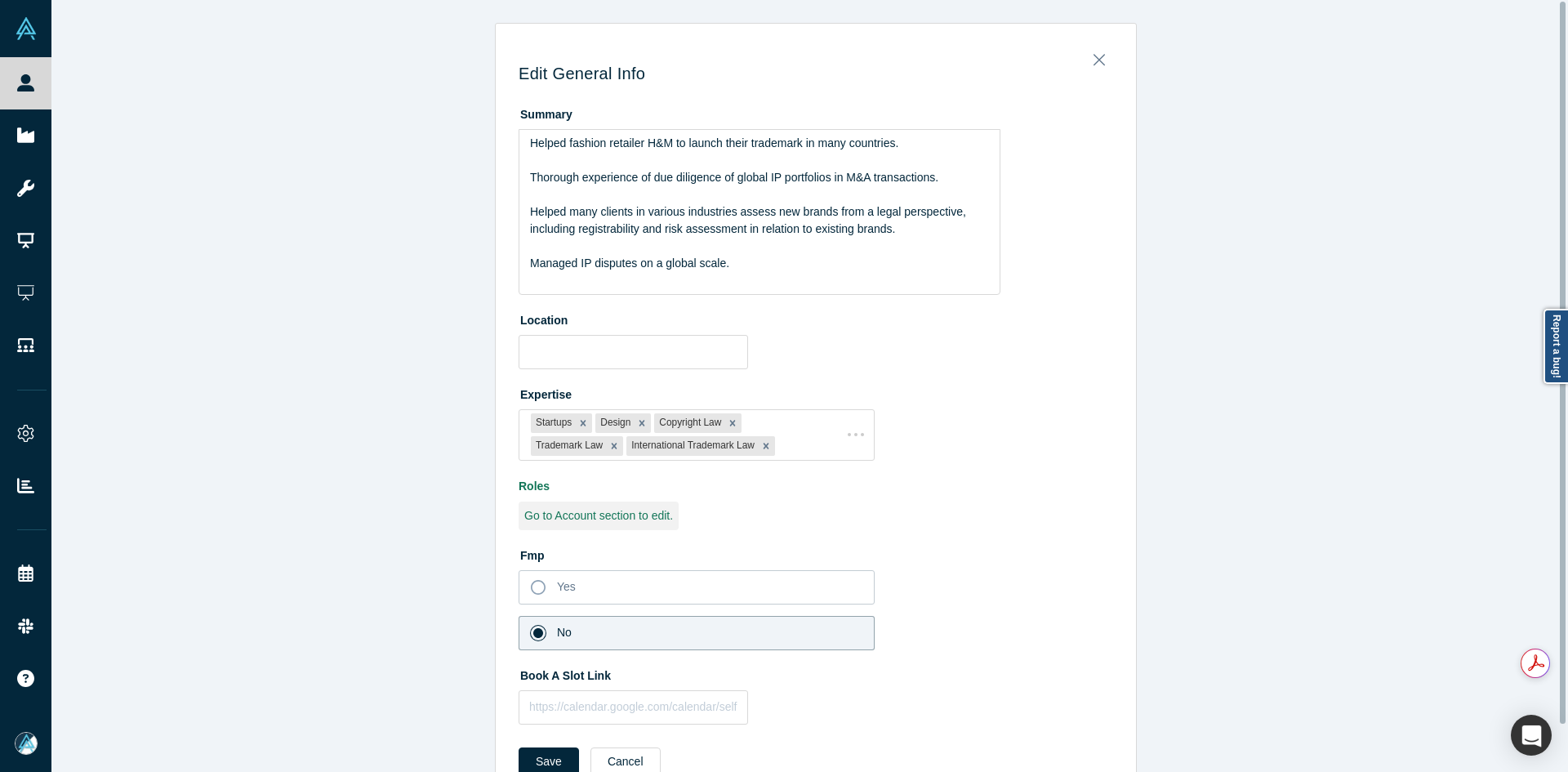
type input "[GEOGRAPHIC_DATA], [GEOGRAPHIC_DATA]"
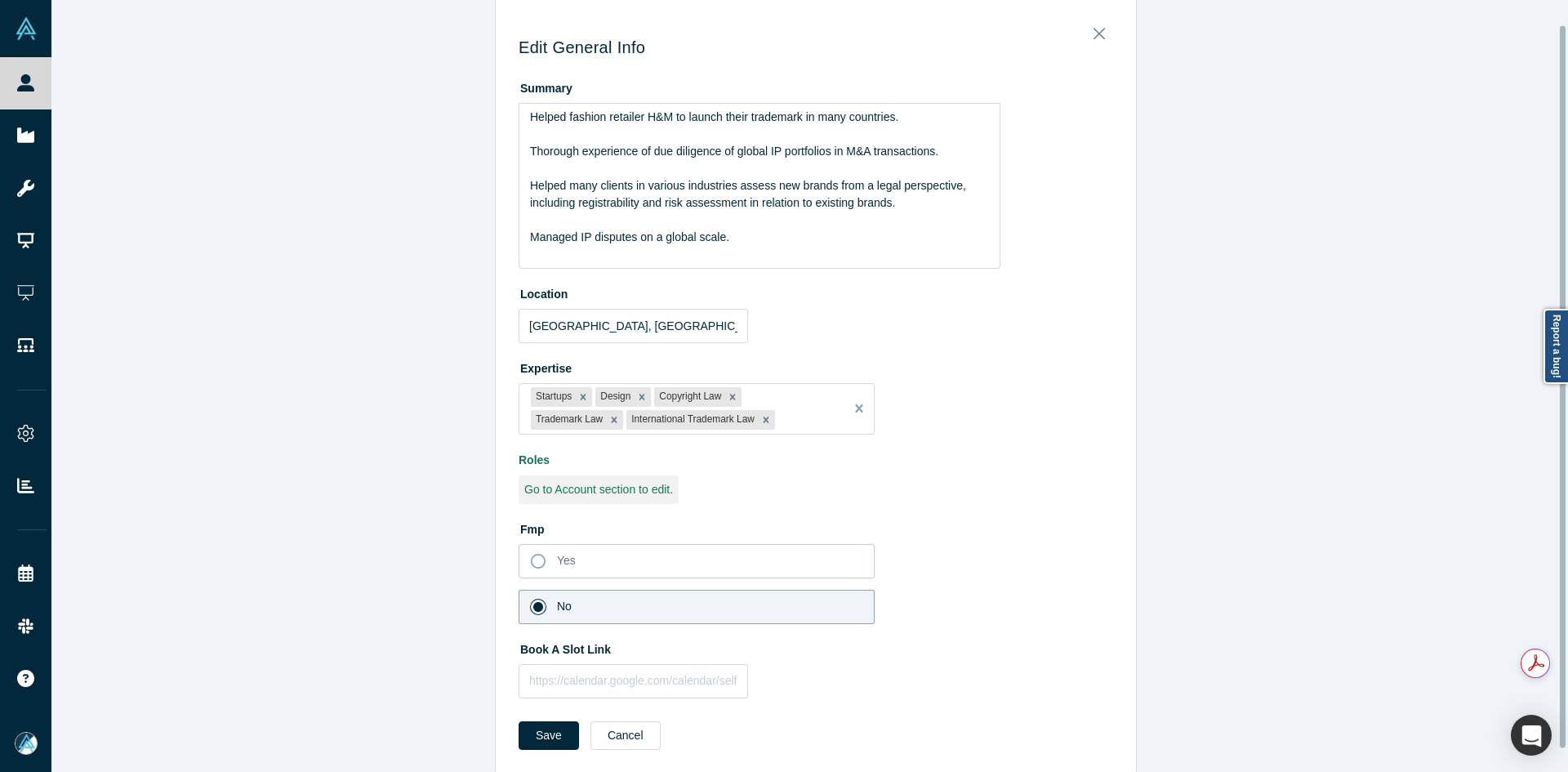
scroll to position [51, 0]
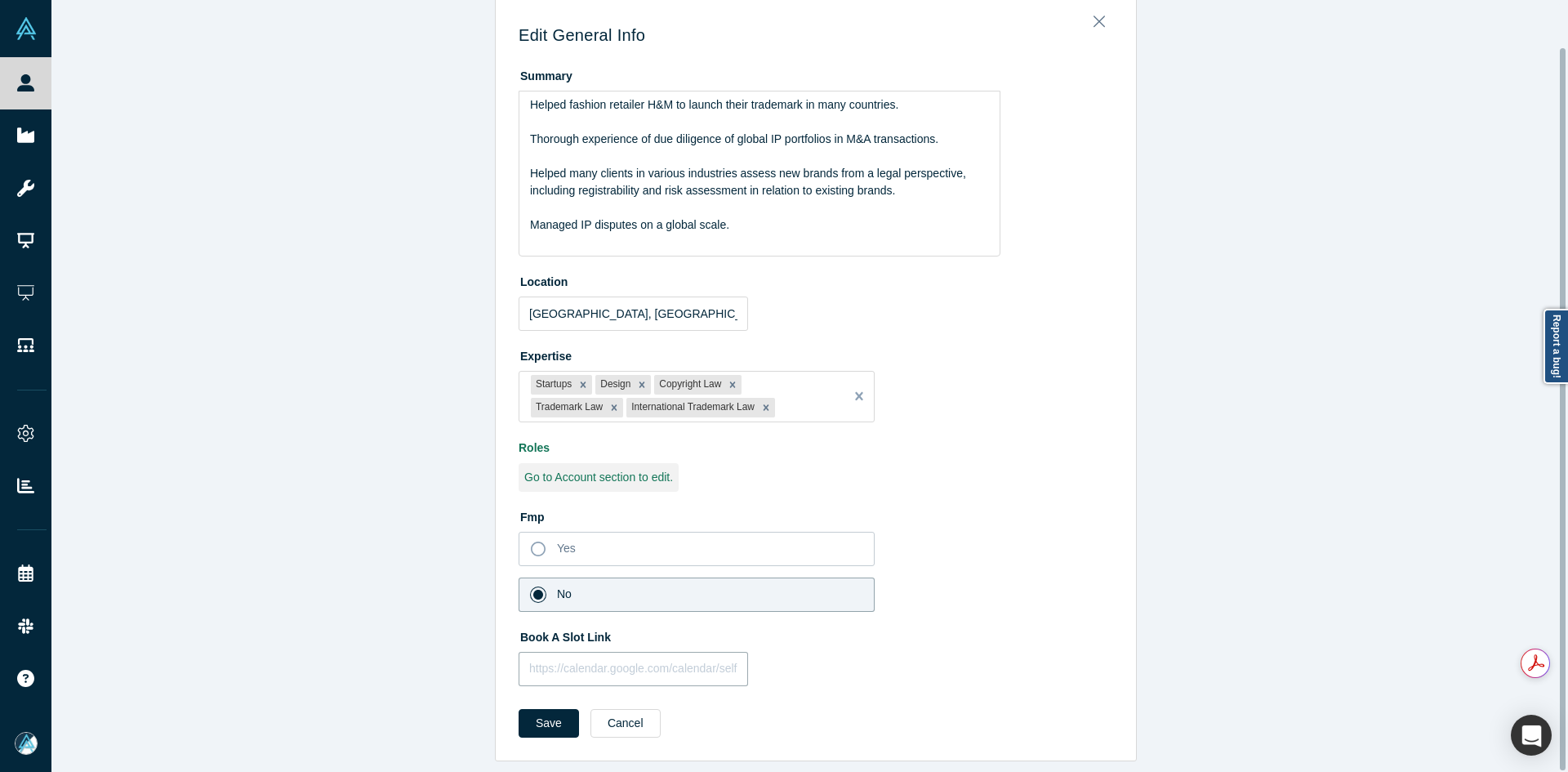
click at [578, 661] on input "text" at bounding box center [633, 669] width 230 height 35
paste input "[URL][DOMAIN_NAME]"
type input "[URL][DOMAIN_NAME]"
click at [542, 709] on button "Save" at bounding box center [548, 723] width 60 height 28
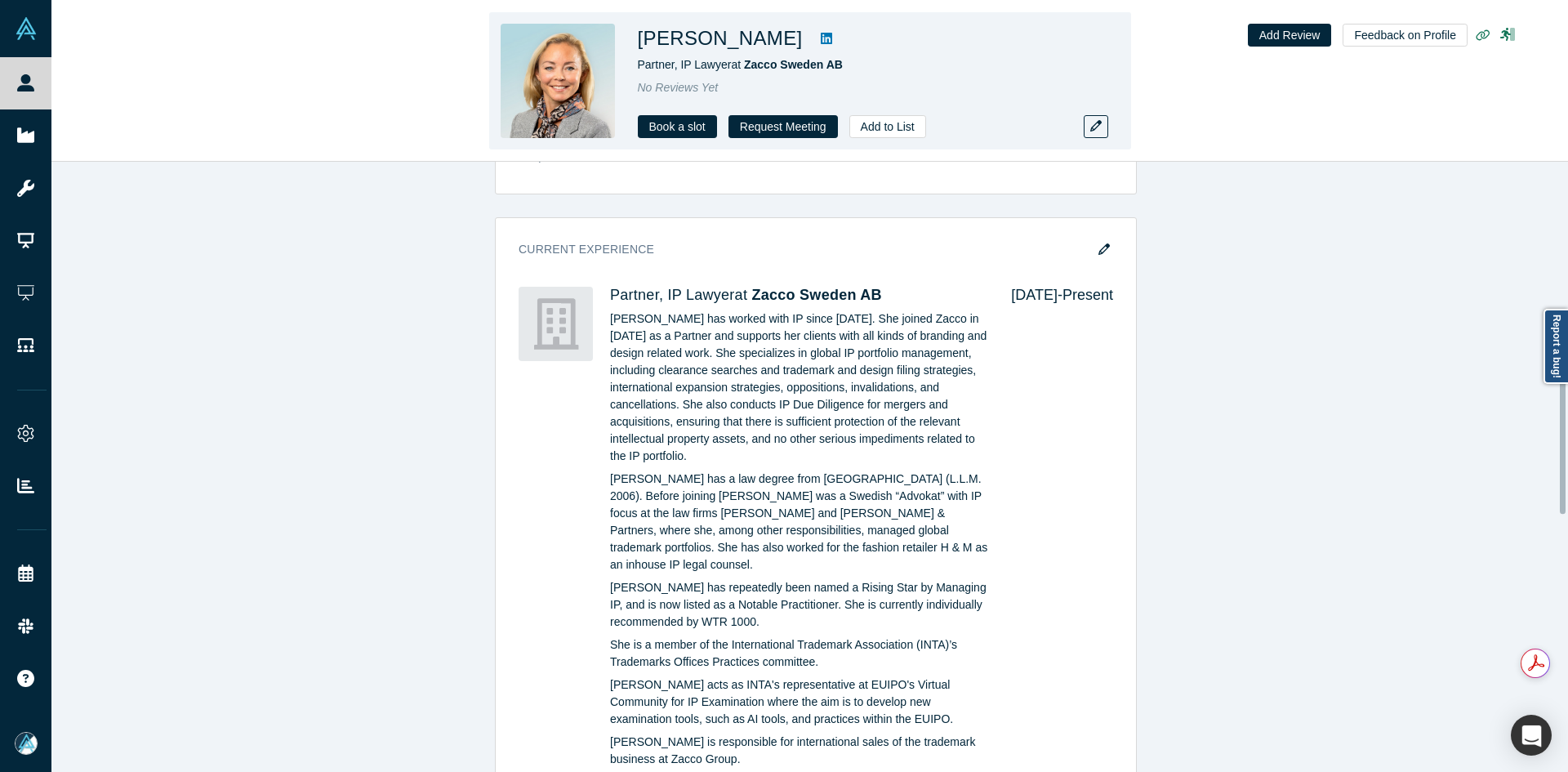
scroll to position [1062, 0]
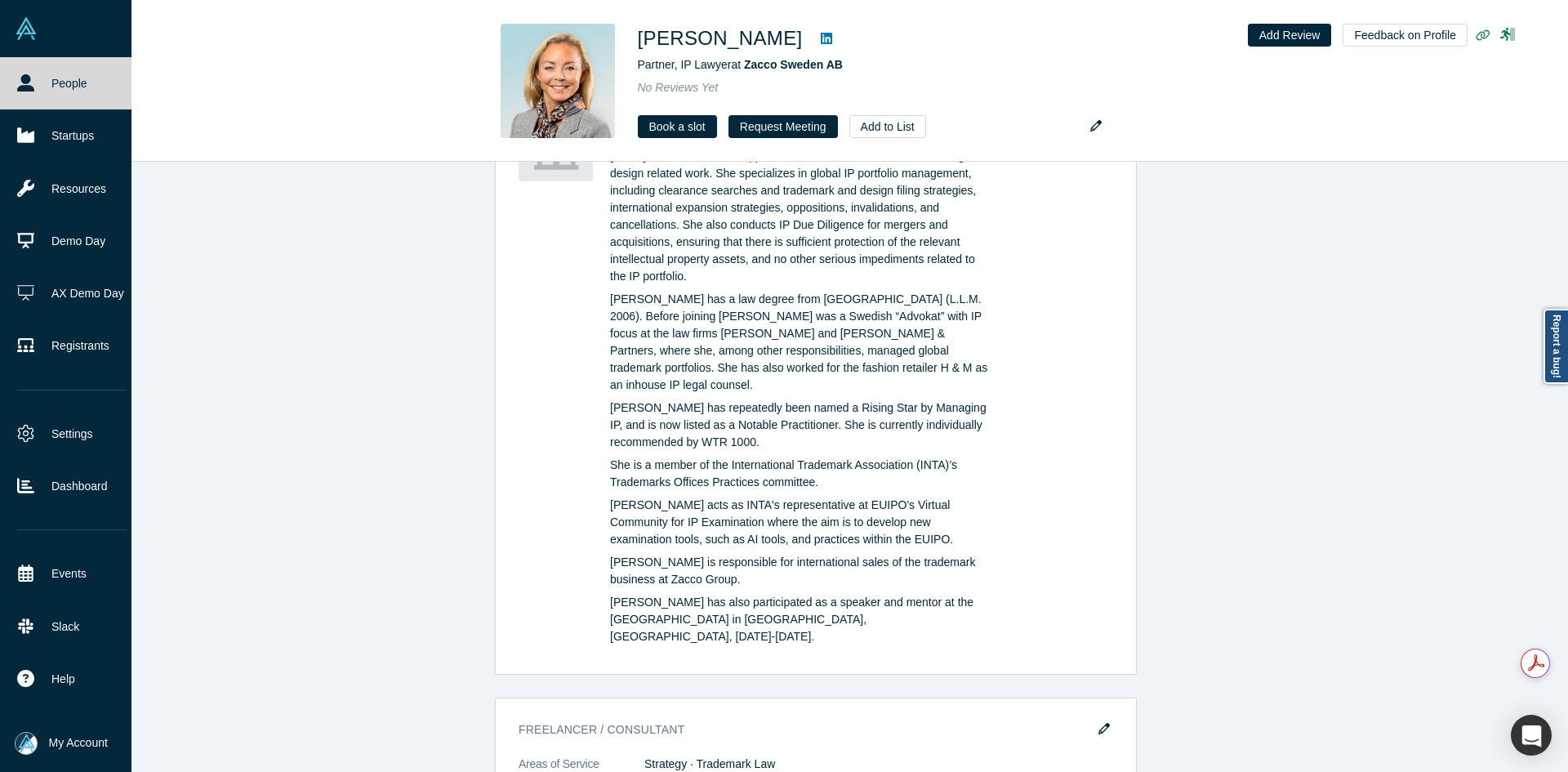
click at [42, 87] on link "People" at bounding box center [72, 83] width 144 height 52
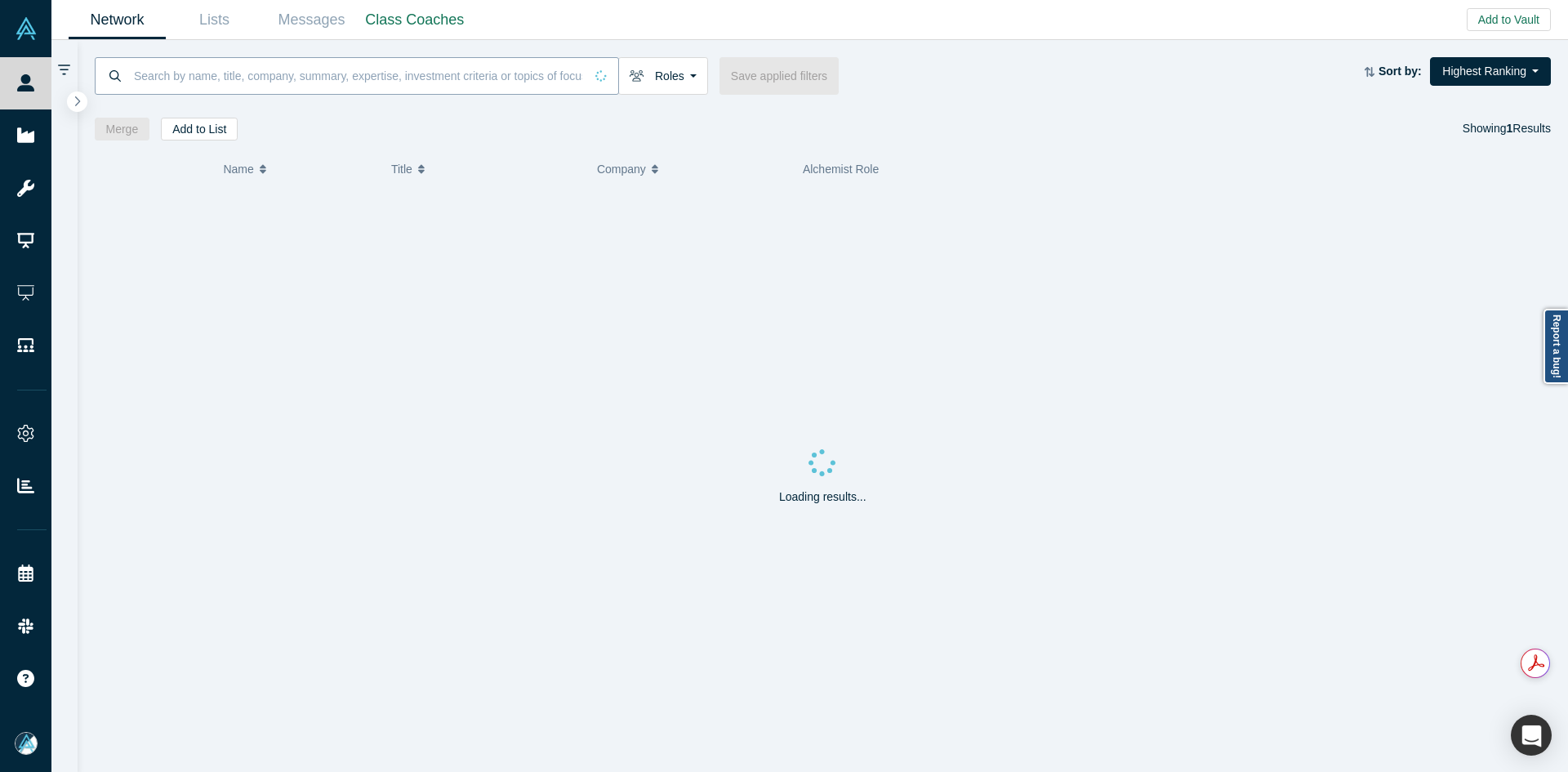
click at [255, 75] on input at bounding box center [358, 75] width 452 height 38
paste input "[PERSON_NAME] [PERSON_NAME]"
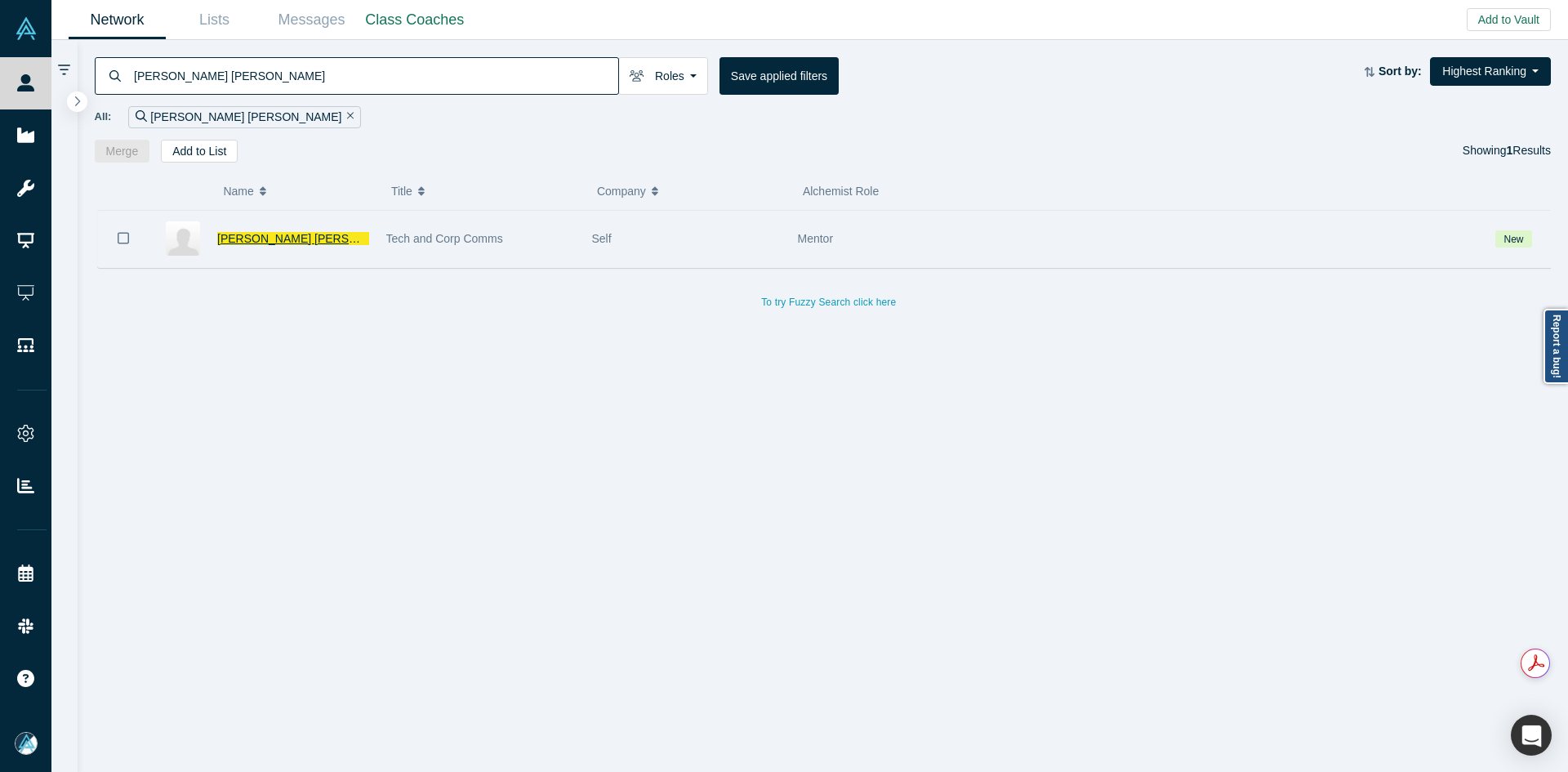
type input "[PERSON_NAME] [PERSON_NAME]"
click at [300, 232] on span "[PERSON_NAME] [PERSON_NAME]" at bounding box center [312, 238] width 191 height 13
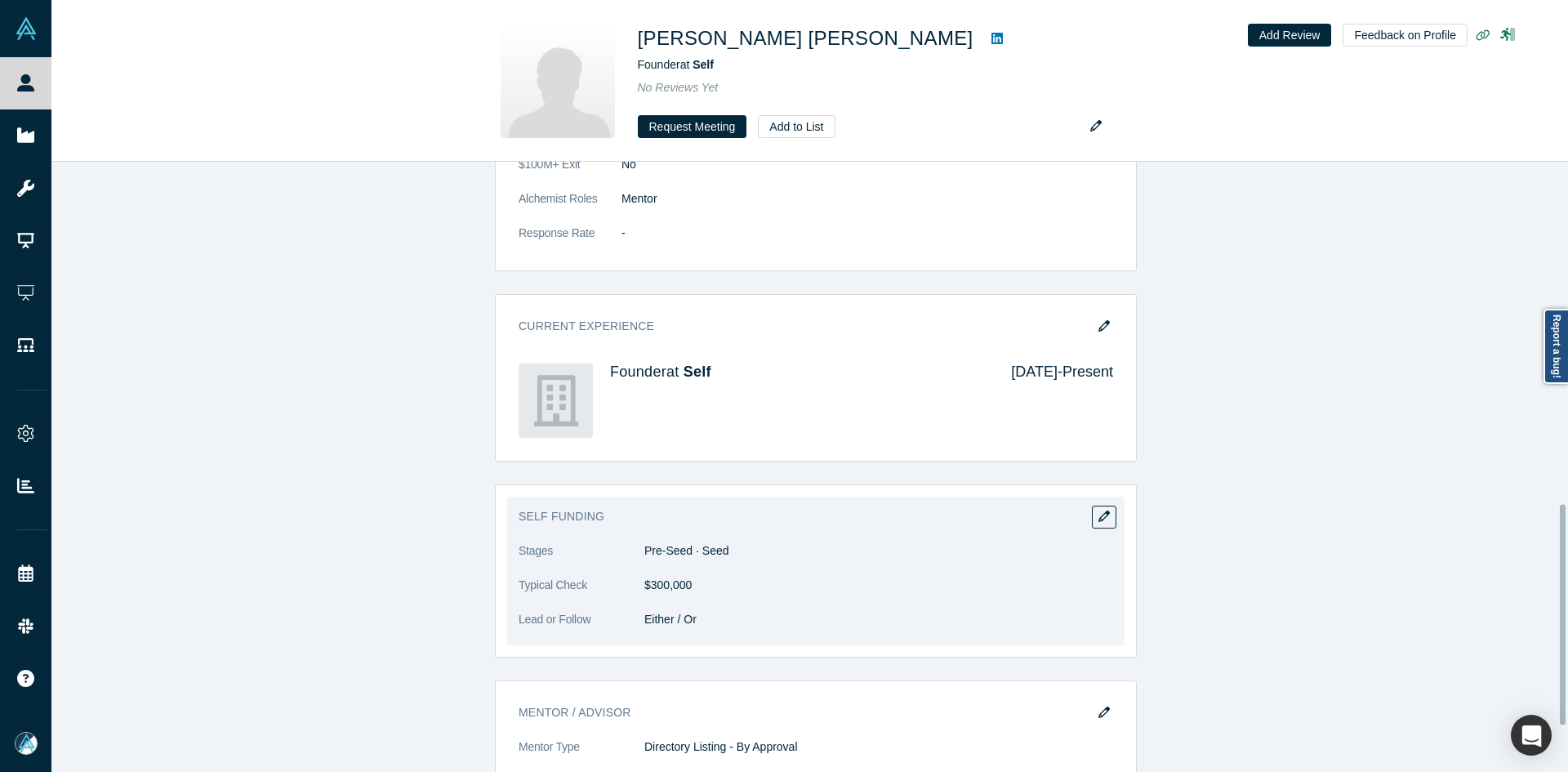
scroll to position [1059, 0]
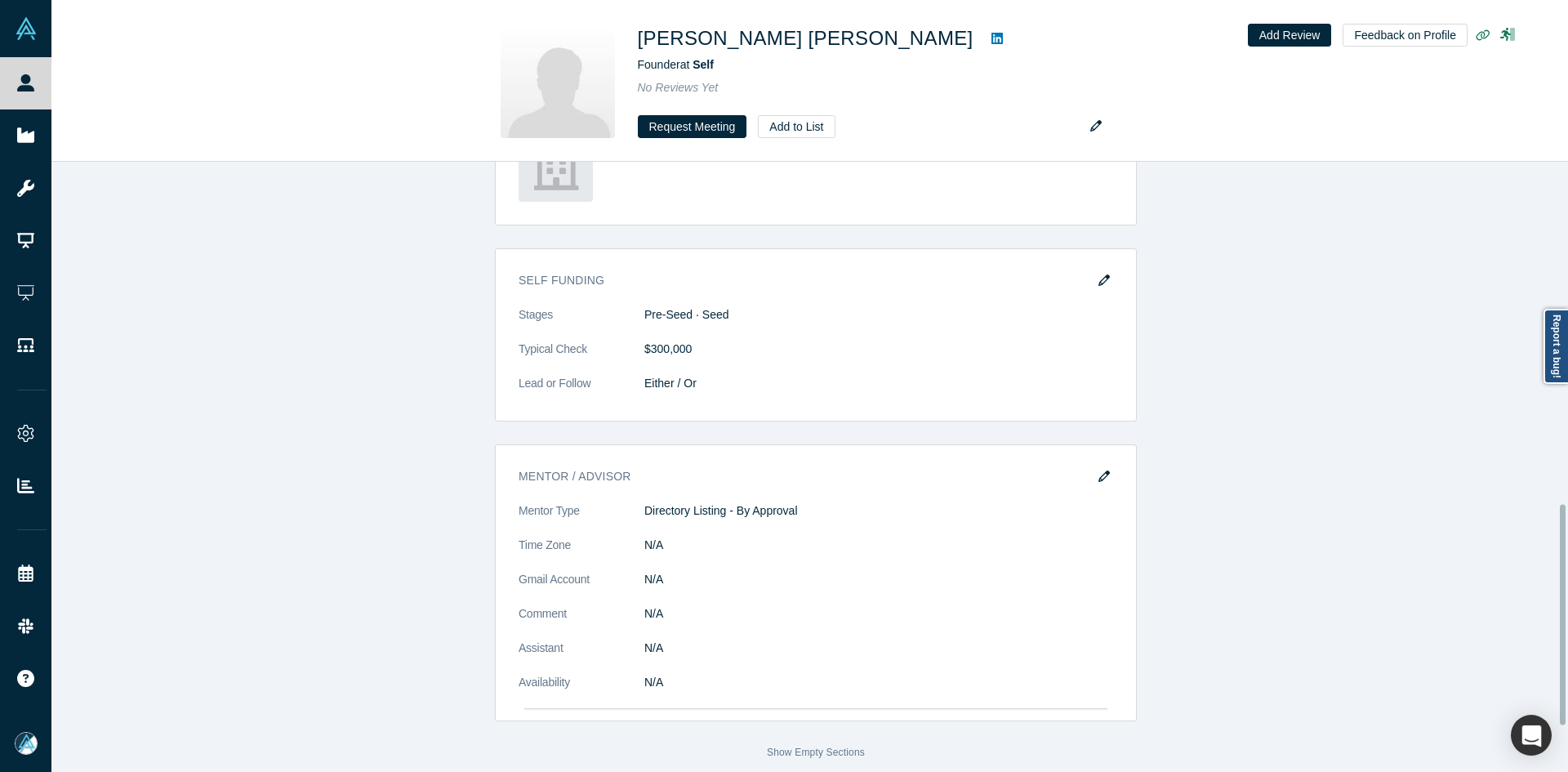
click at [991, 33] on icon at bounding box center [997, 38] width 12 height 13
click at [991, 36] on icon at bounding box center [997, 38] width 12 height 12
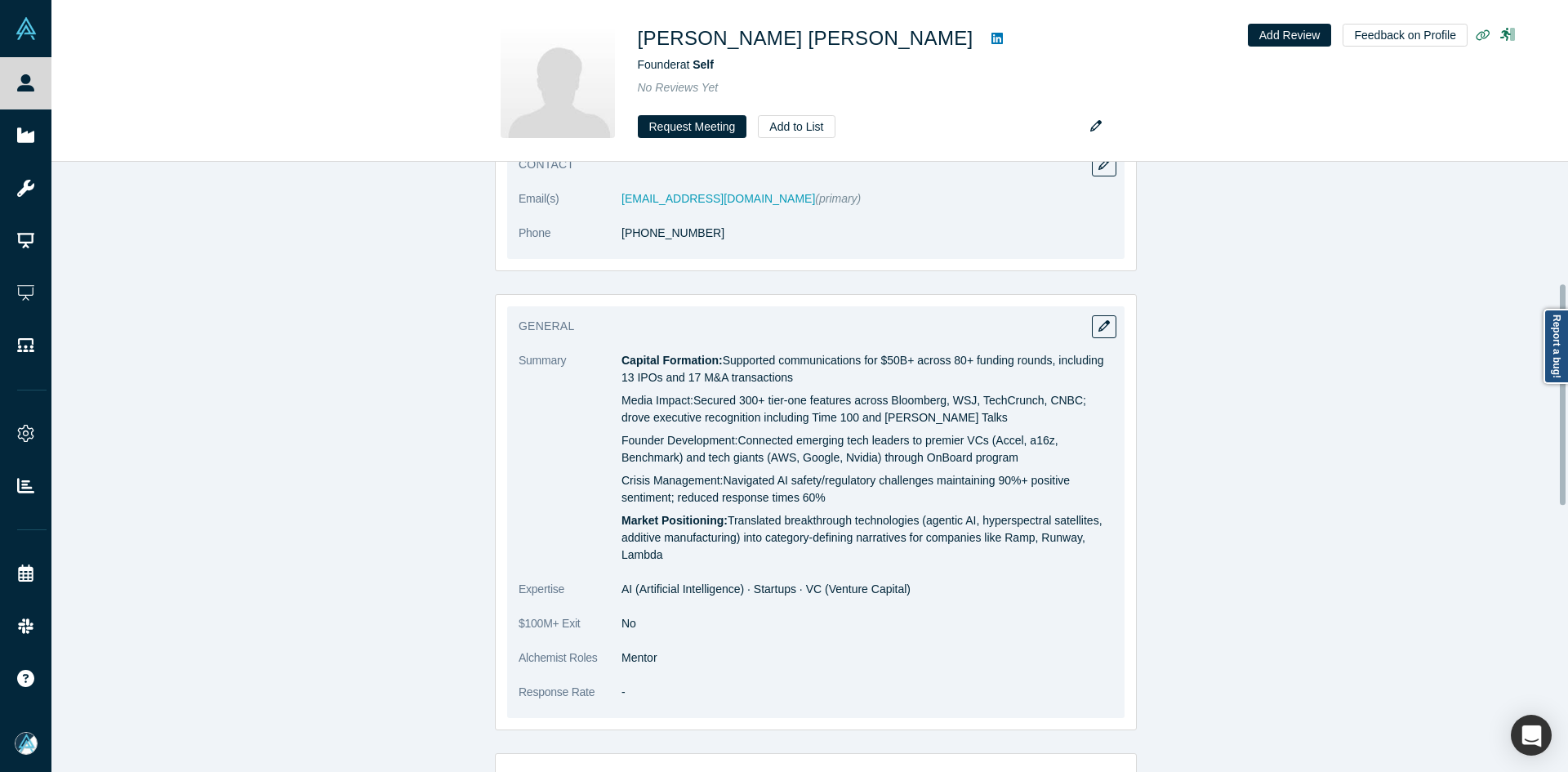
scroll to position [335, 0]
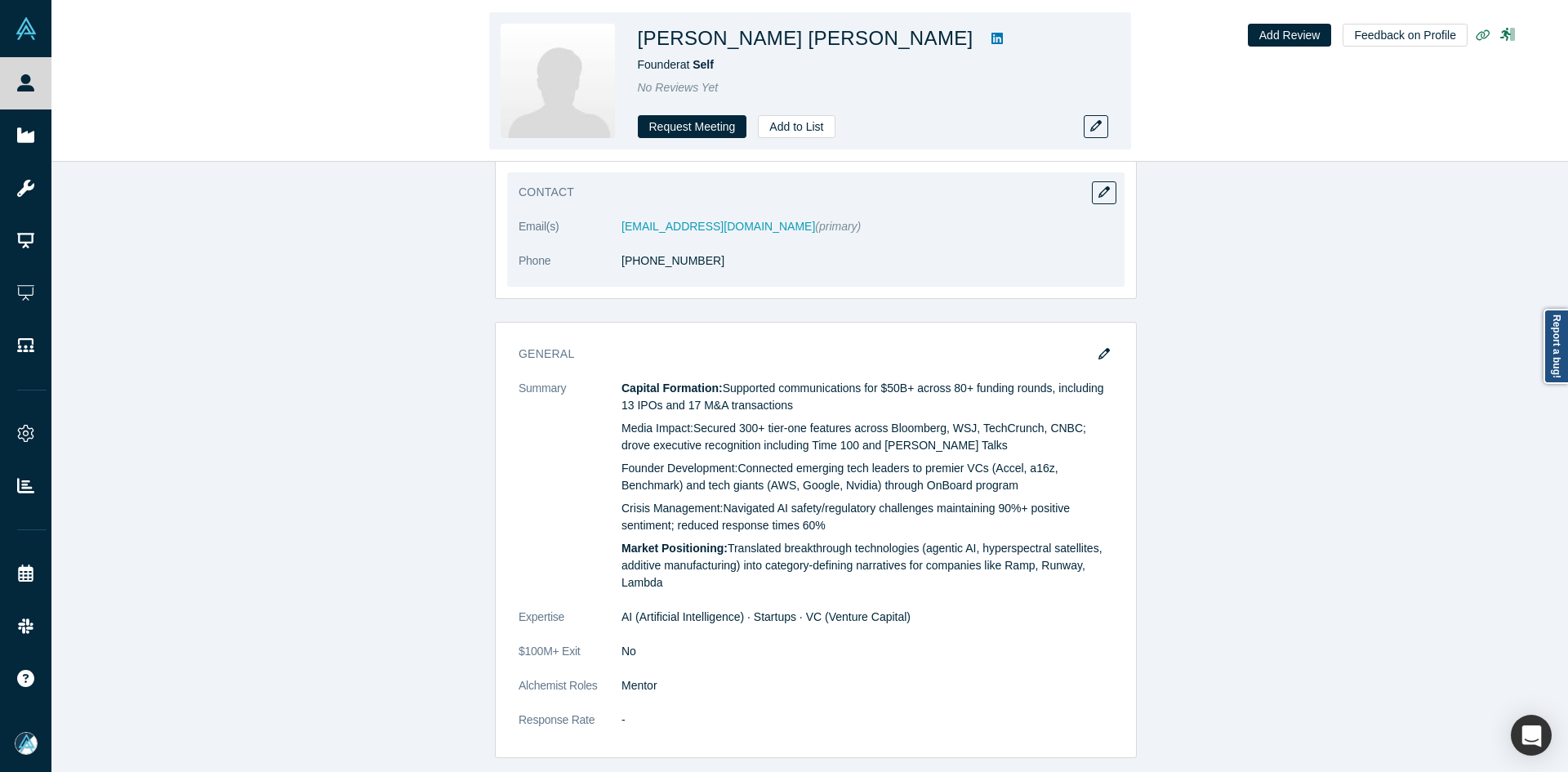
click at [991, 42] on icon at bounding box center [997, 38] width 12 height 13
copy h1 "[PERSON_NAME]"
drag, startPoint x: 846, startPoint y: 37, endPoint x: 651, endPoint y: 38, distance: 195.0
click at [651, 38] on h1 "[PERSON_NAME] [PERSON_NAME]" at bounding box center [806, 38] width 335 height 29
